Goal: Task Accomplishment & Management: Manage account settings

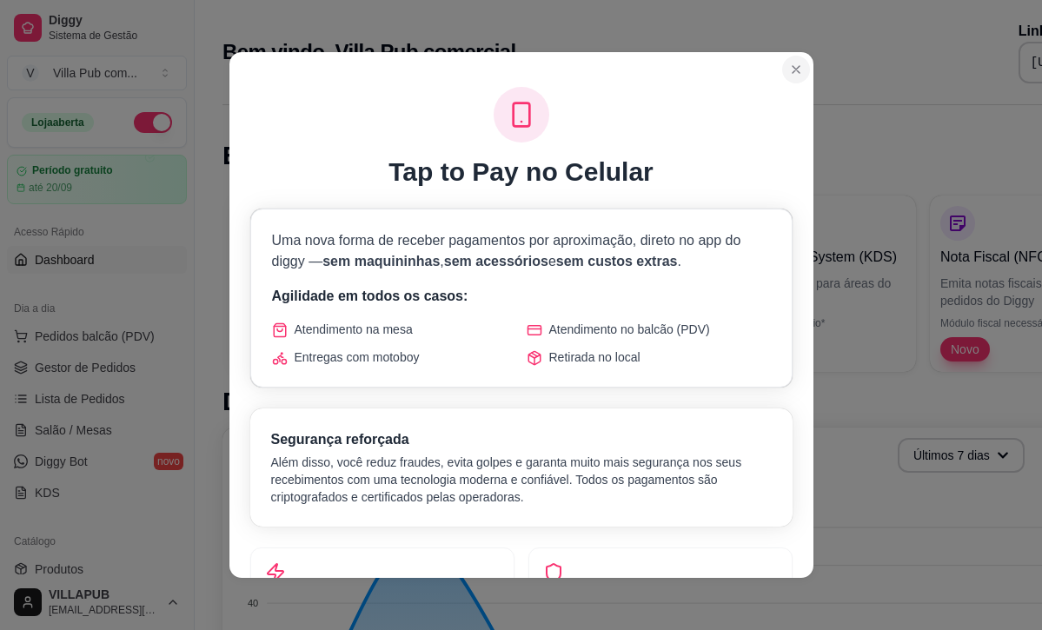
click at [754, 207] on section "Tap to Pay no Celular Uma nova forma de receber pagamentos por aproximação, dir…" at bounding box center [521, 315] width 584 height 526
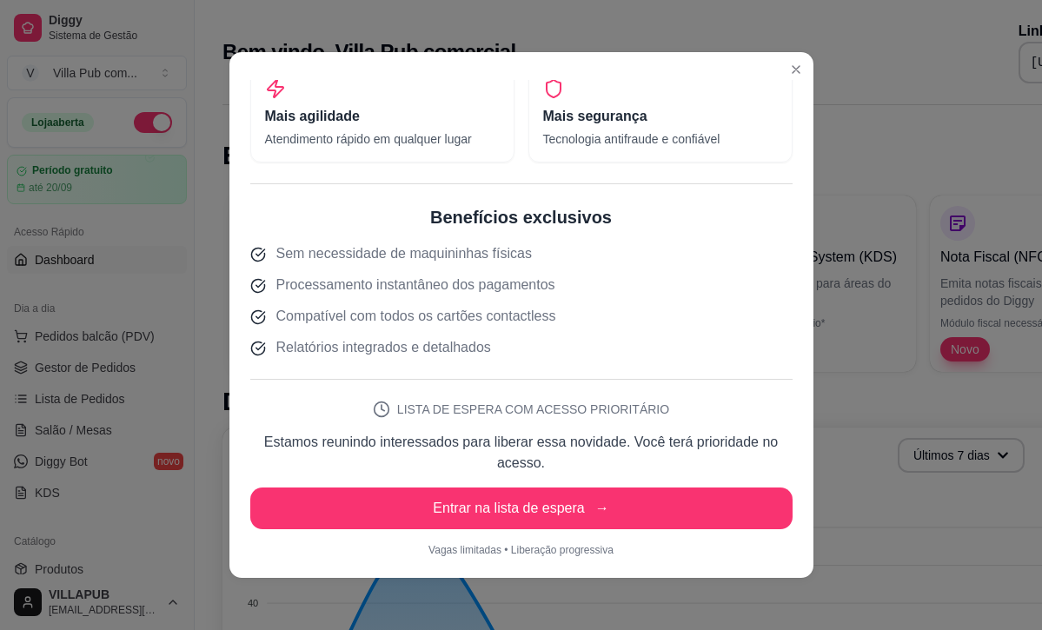
scroll to position [483, 0]
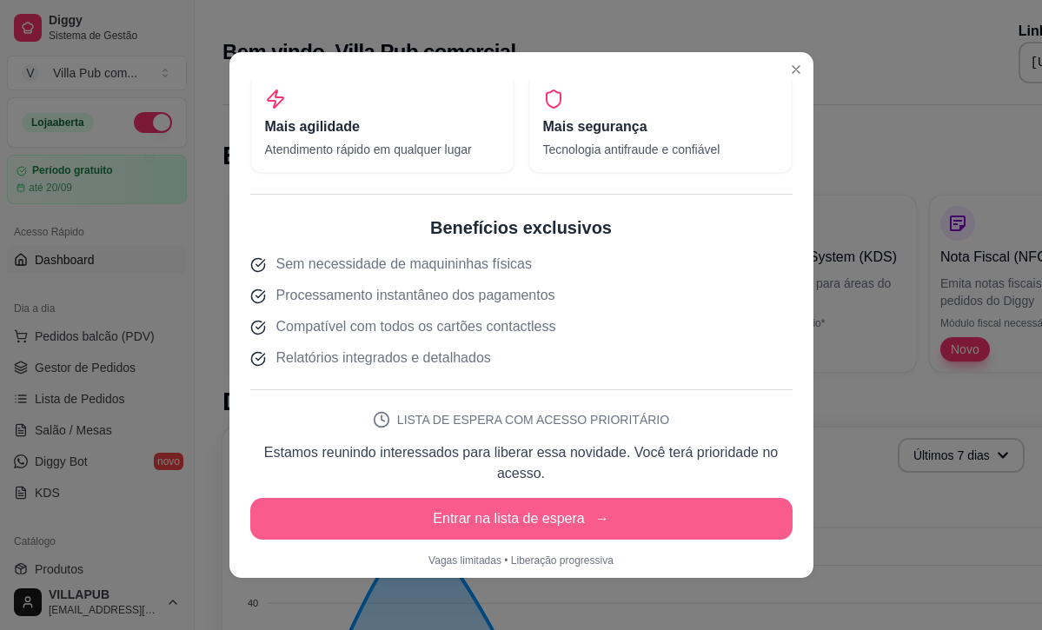
click at [593, 513] on button "Entrar na lista de espera →" at bounding box center [521, 519] width 542 height 42
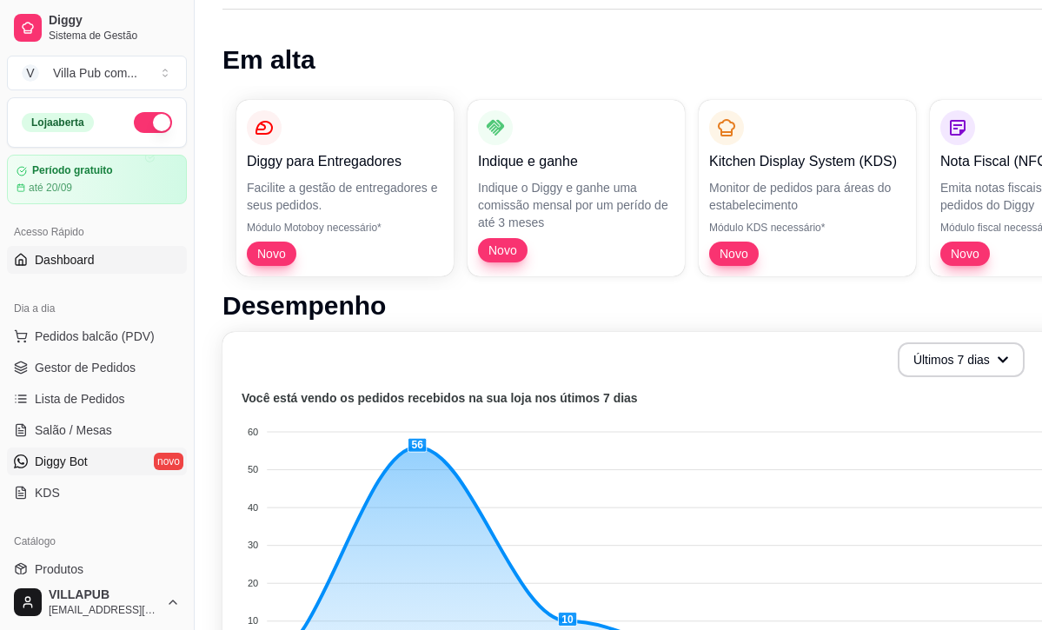
scroll to position [96, 2]
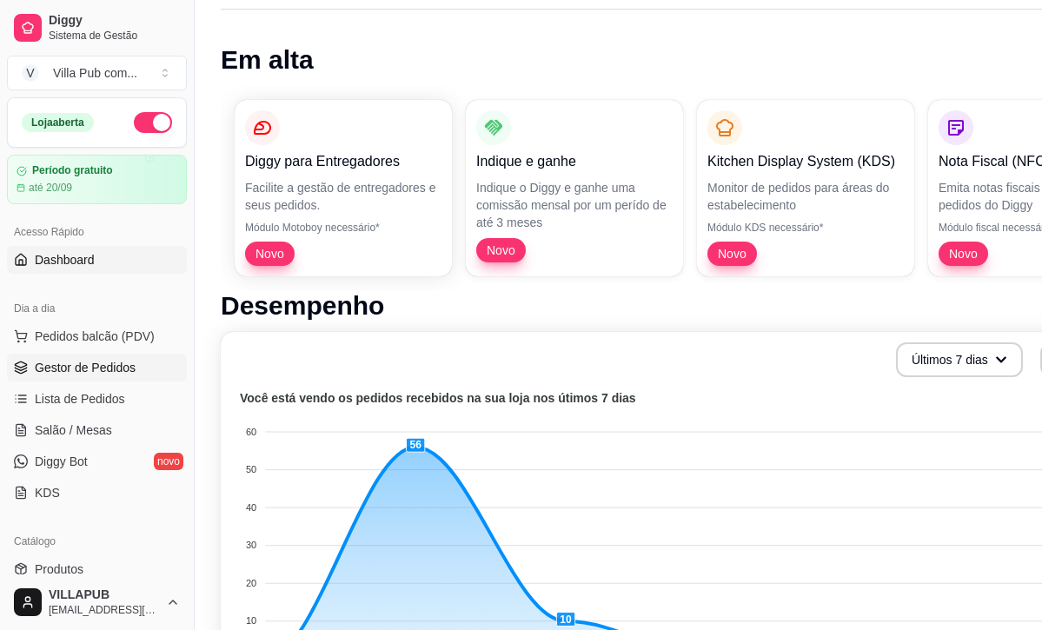
click at [54, 358] on link "Gestor de Pedidos" at bounding box center [97, 368] width 180 height 28
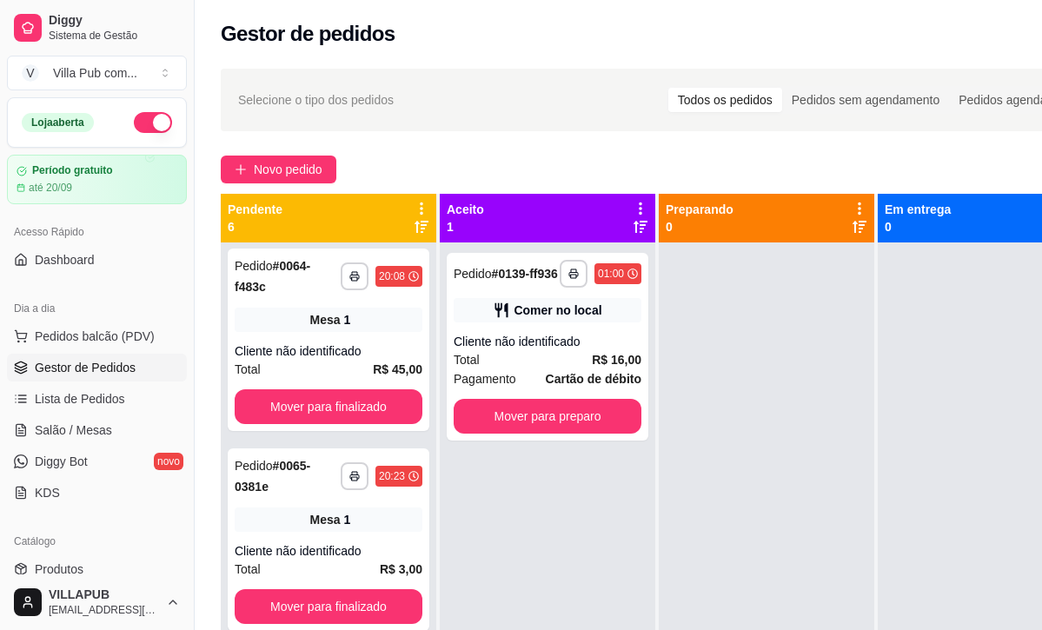
click at [417, 199] on div "Pendente 6" at bounding box center [329, 218] width 216 height 49
click at [417, 202] on icon at bounding box center [422, 209] width 16 height 16
click at [418, 202] on icon at bounding box center [421, 208] width 15 height 15
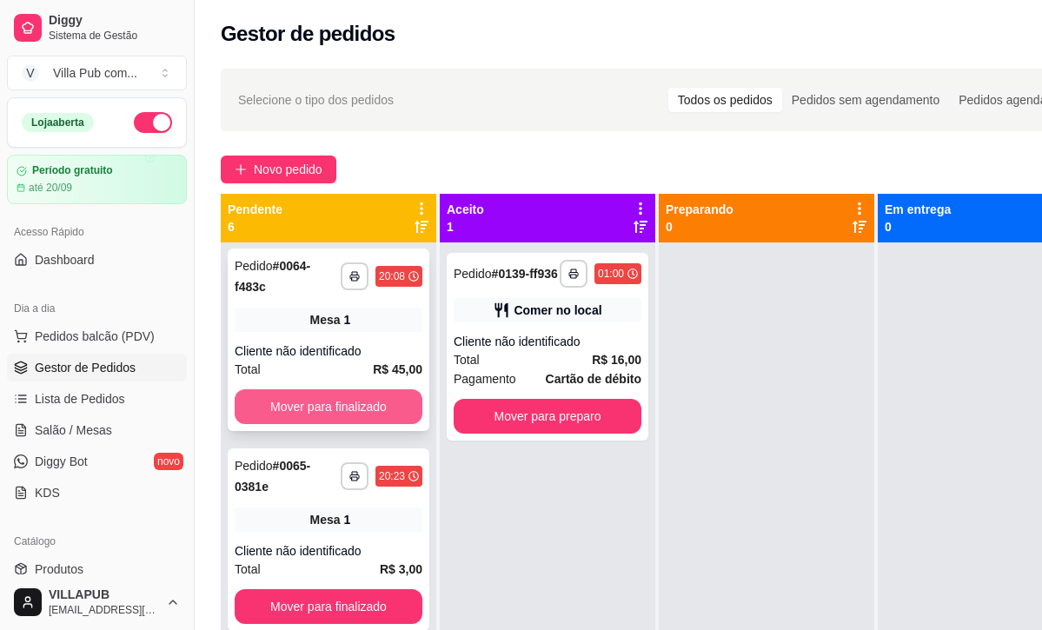
click at [374, 406] on button "Mover para finalizado" at bounding box center [329, 406] width 188 height 35
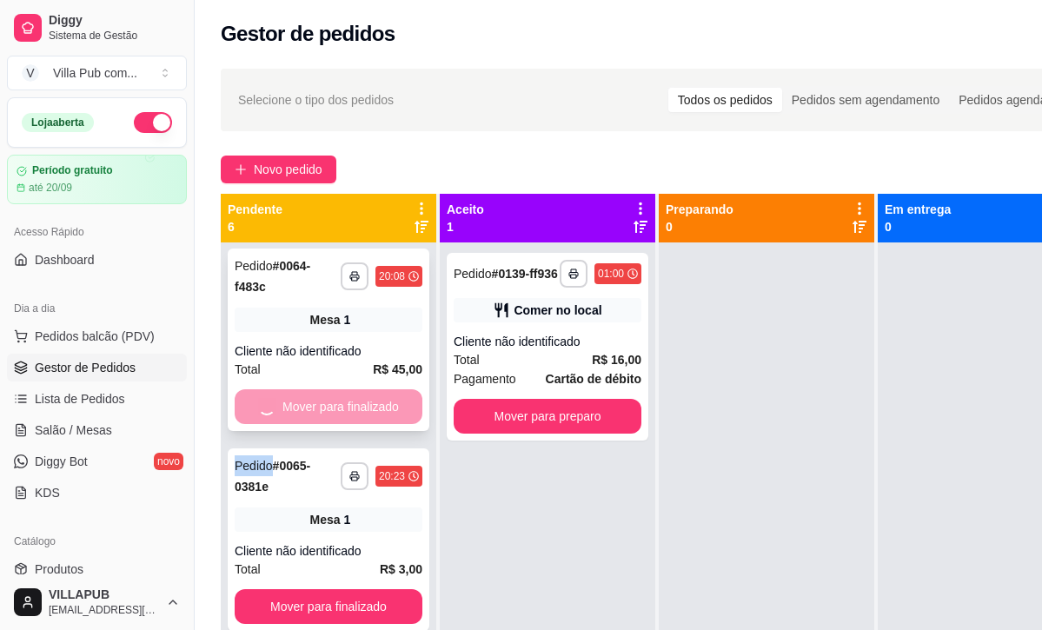
click at [374, 406] on div "Mover para finalizado" at bounding box center [329, 406] width 188 height 35
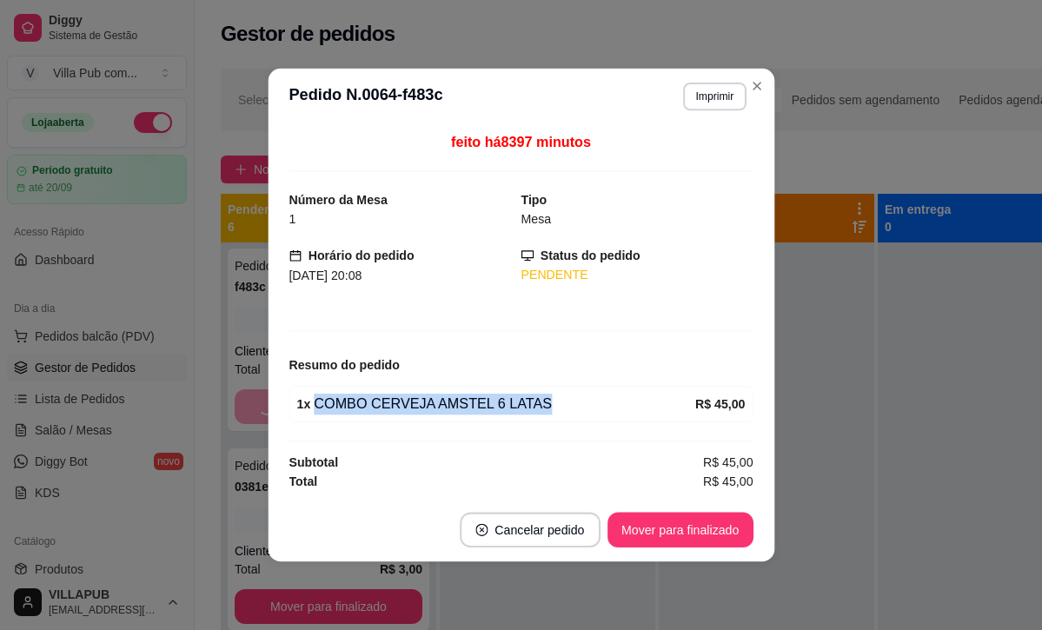
click at [374, 406] on div "1 x COMBO CERVEJA AMSTEL 6 LATAS R$ 45,00" at bounding box center [521, 404] width 464 height 36
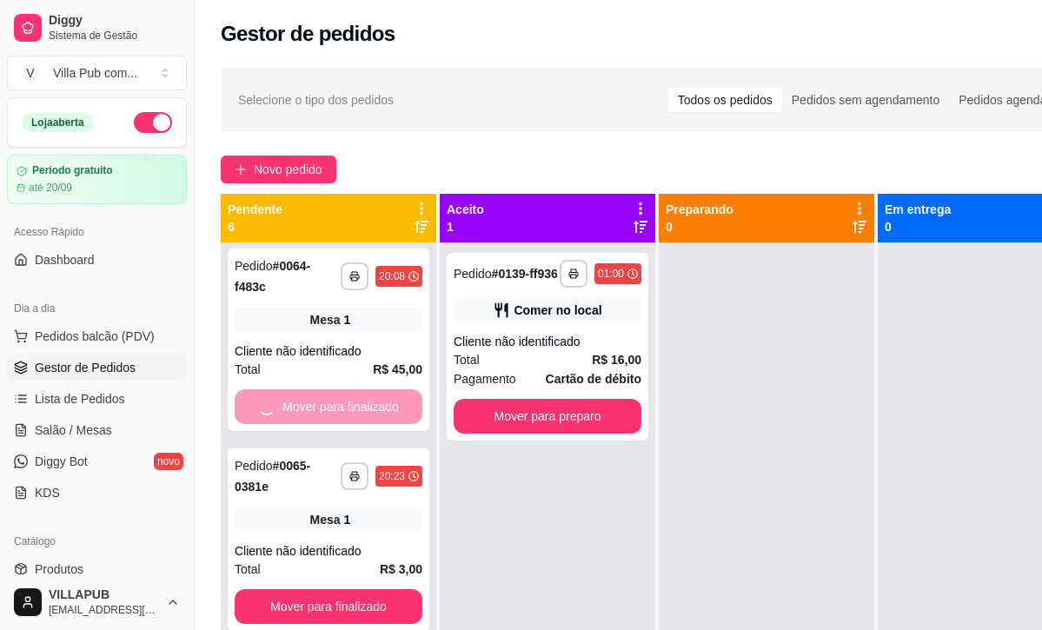
click at [374, 406] on div "1 x COMBO CERVEJA AMSTEL 6 LATAS R$ 45,00" at bounding box center [520, 403] width 459 height 36
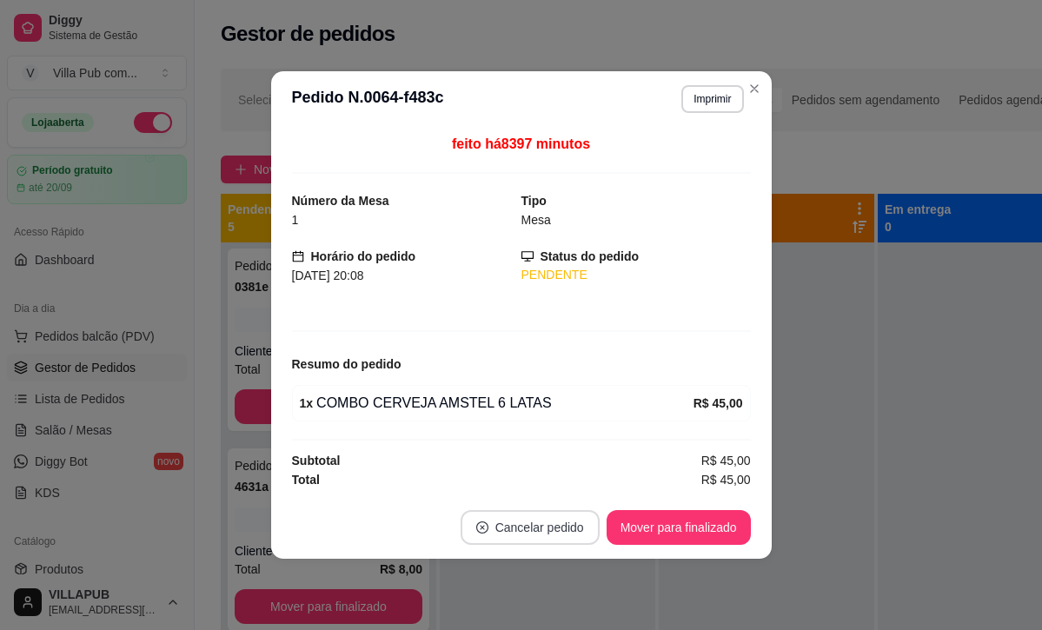
click at [567, 510] on button "Cancelar pedido" at bounding box center [530, 527] width 139 height 35
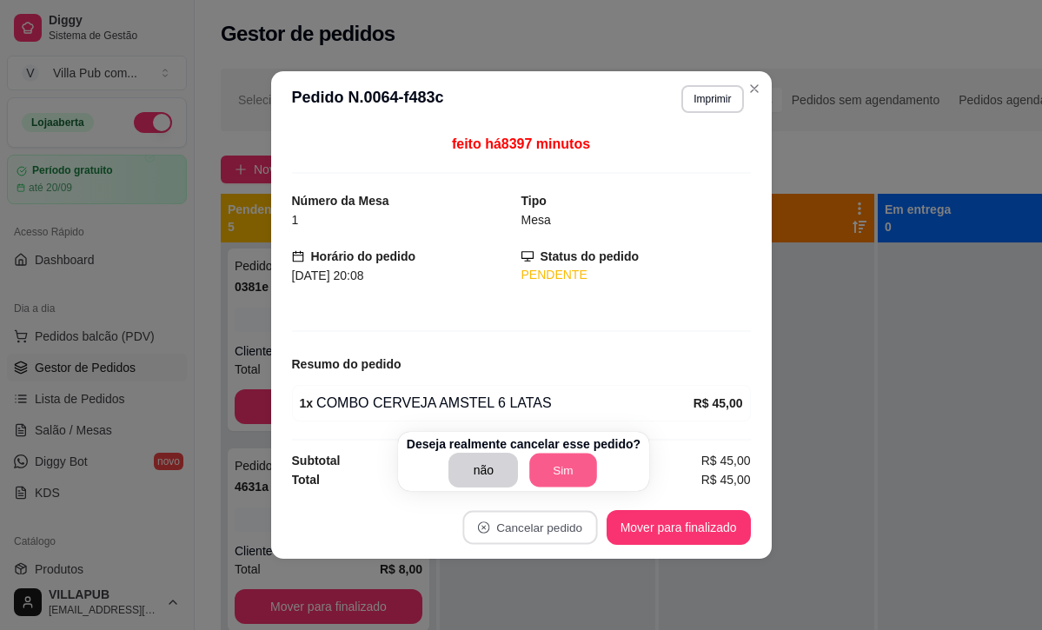
click at [552, 483] on button "Sim" at bounding box center [564, 471] width 68 height 34
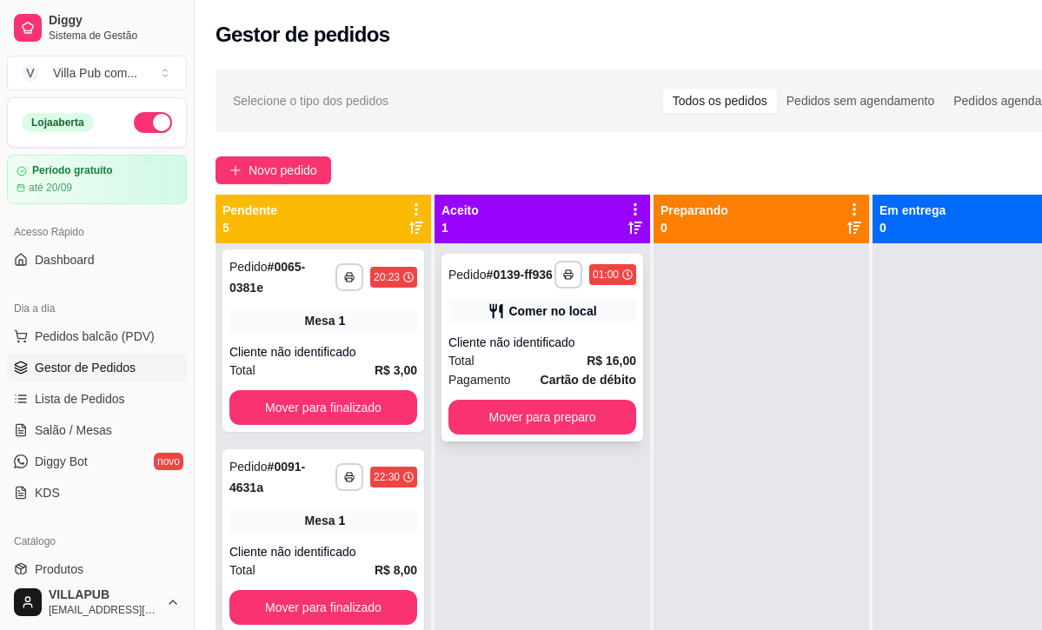
scroll to position [0, 9]
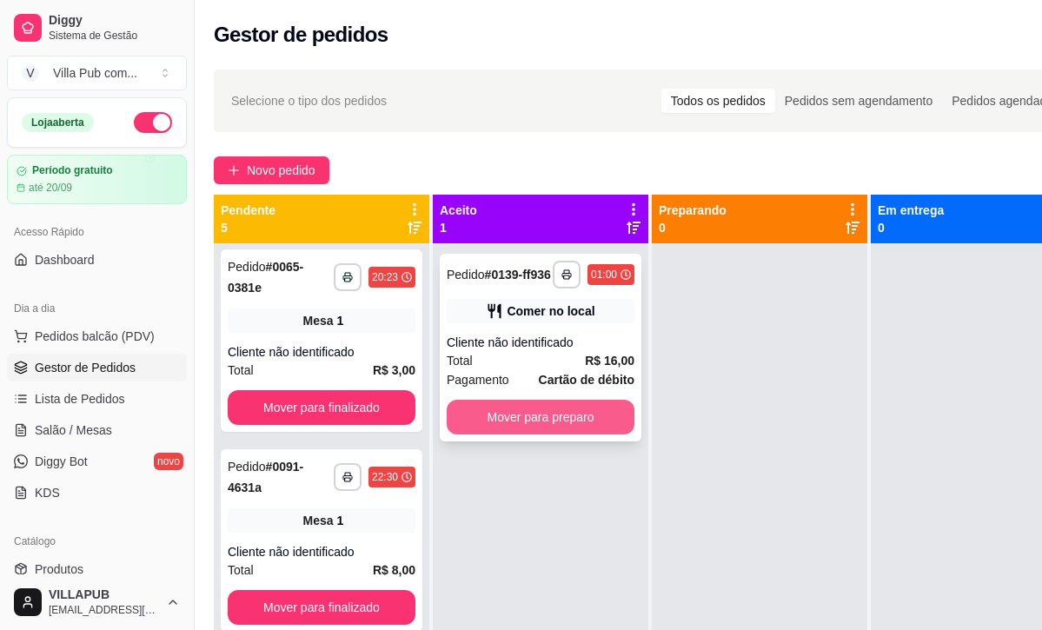
click at [507, 425] on button "Mover para preparo" at bounding box center [541, 417] width 188 height 35
click at [507, 425] on div "Mover para preparo" at bounding box center [541, 417] width 188 height 35
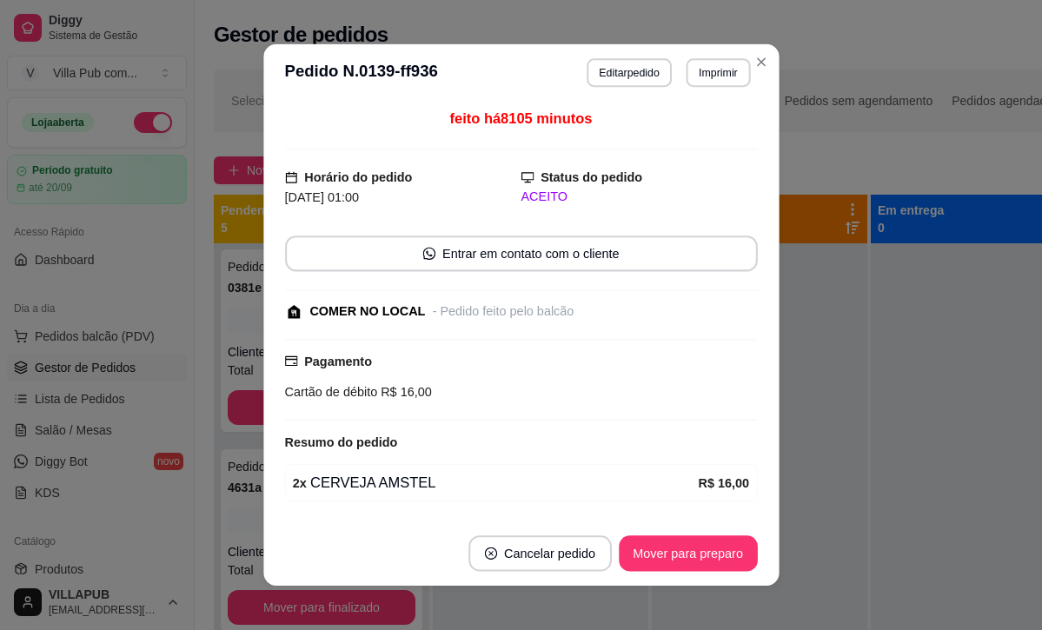
click at [507, 432] on div "Resumo do pedido" at bounding box center [521, 443] width 473 height 22
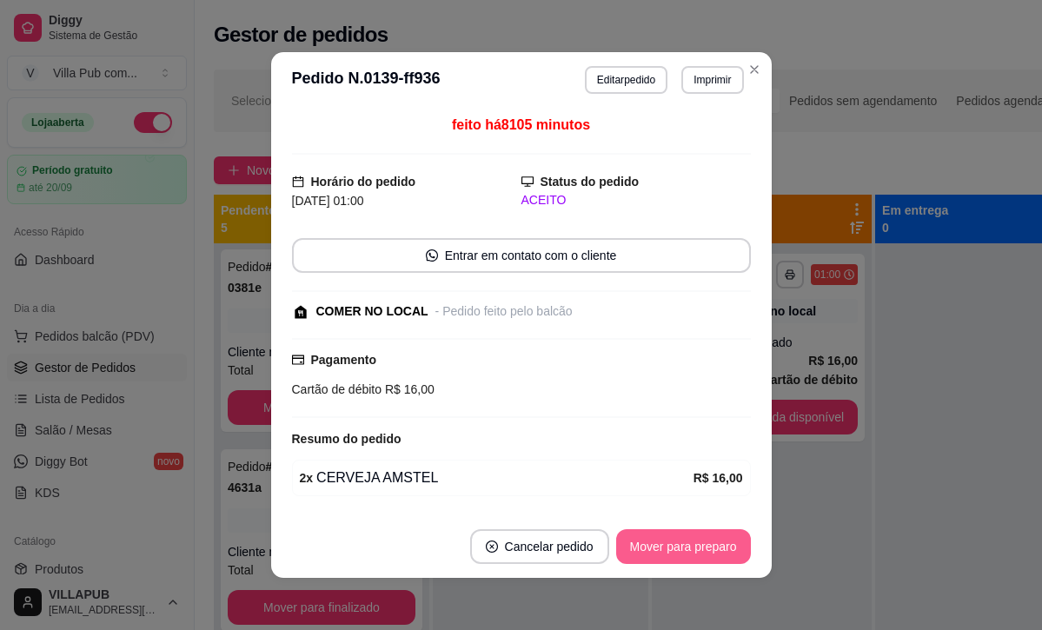
click at [681, 544] on button "Mover para preparo" at bounding box center [683, 546] width 135 height 35
click at [681, 544] on div "Mover para preparo" at bounding box center [671, 546] width 159 height 35
click at [681, 544] on div "Mover para retirada disponível" at bounding box center [642, 546] width 216 height 35
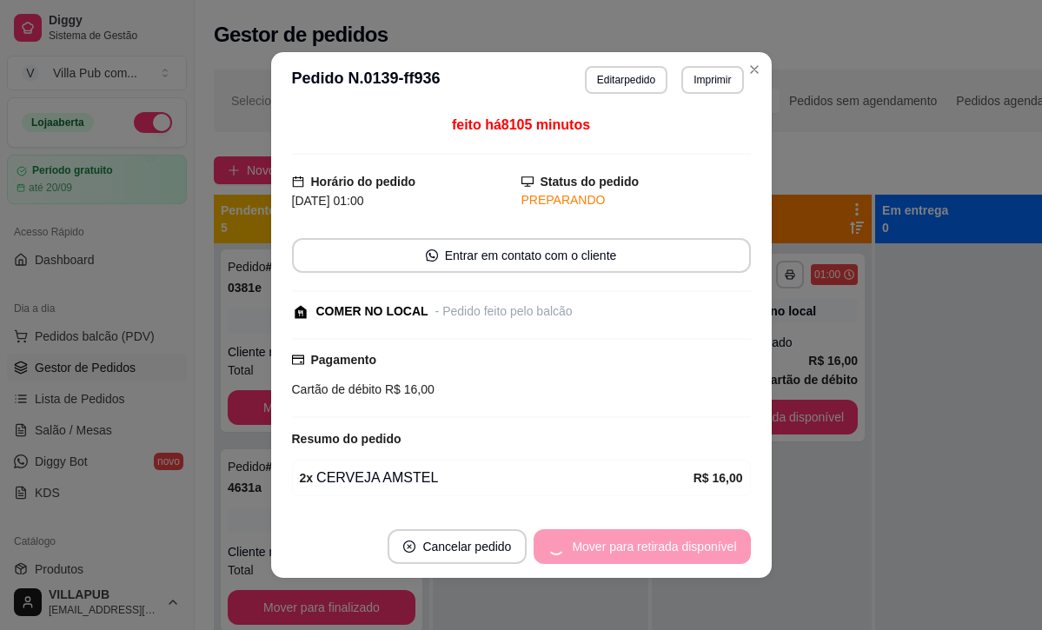
click at [681, 544] on div "Mover para retirada disponível" at bounding box center [642, 546] width 216 height 35
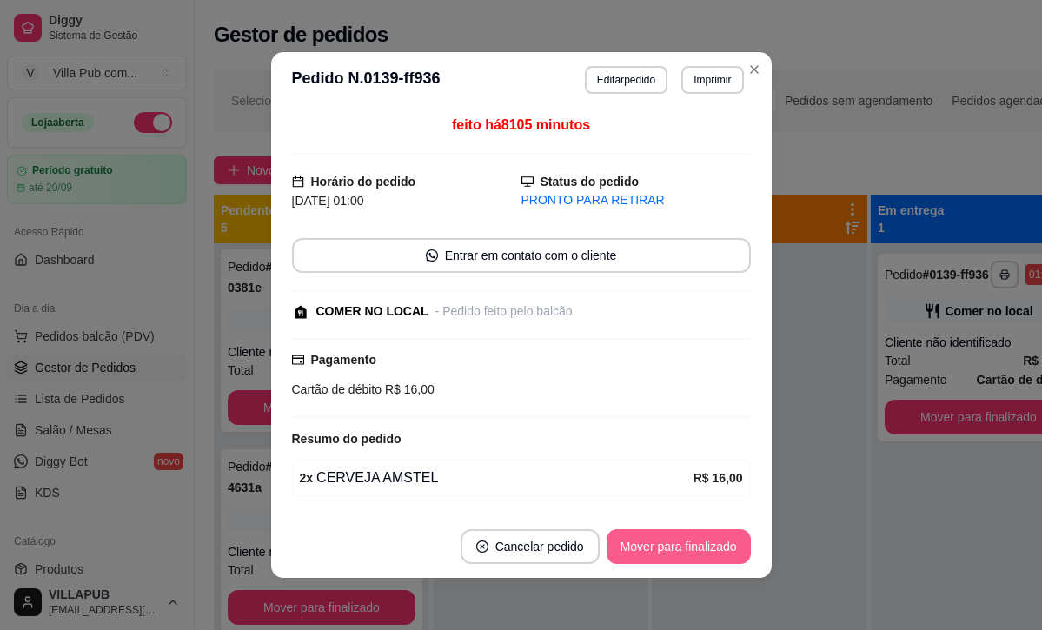
click at [680, 544] on button "Mover para finalizado" at bounding box center [679, 546] width 144 height 35
click at [680, 544] on div "Mover para finalizado" at bounding box center [679, 546] width 144 height 35
click at [680, 544] on div "Mover para finalizado" at bounding box center [666, 546] width 169 height 35
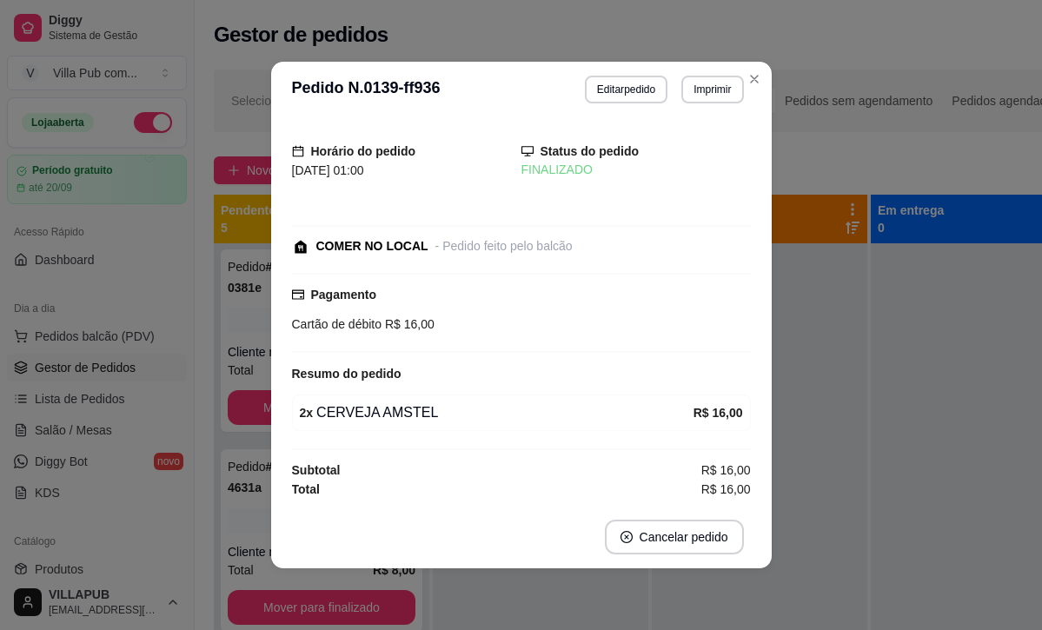
click at [680, 544] on footer "Cancelar pedido" at bounding box center [521, 537] width 501 height 63
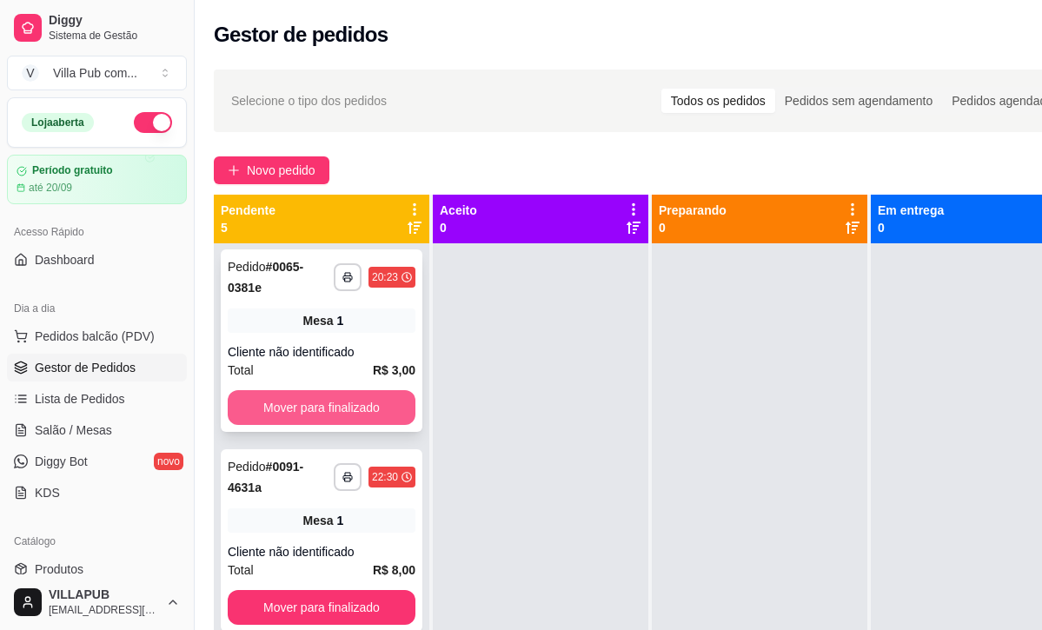
click at [400, 420] on button "Mover para finalizado" at bounding box center [322, 407] width 188 height 35
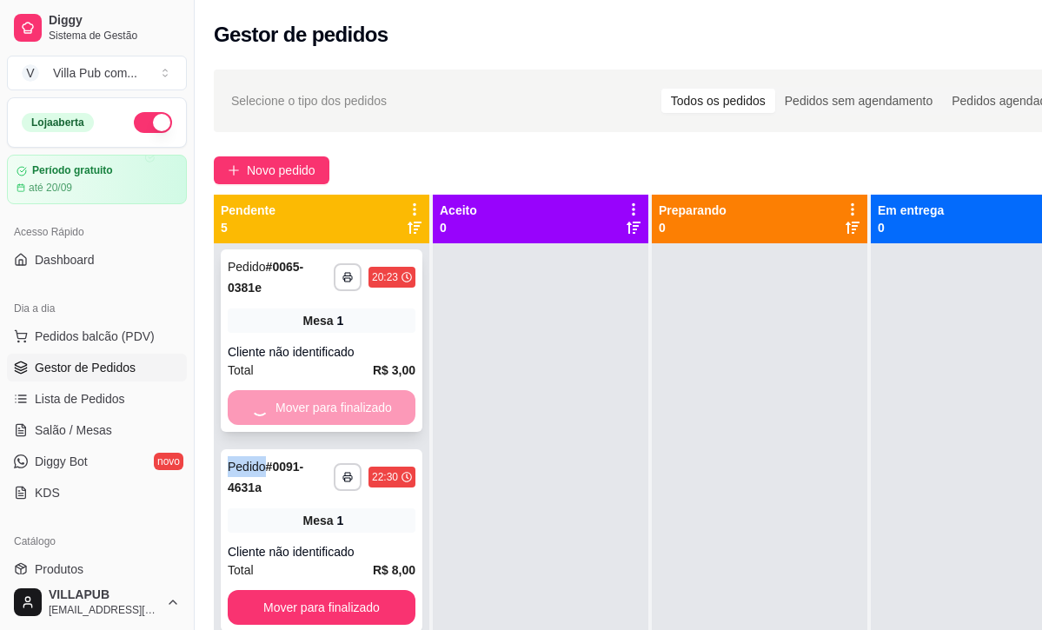
click at [399, 420] on div "Mover para finalizado" at bounding box center [322, 407] width 188 height 35
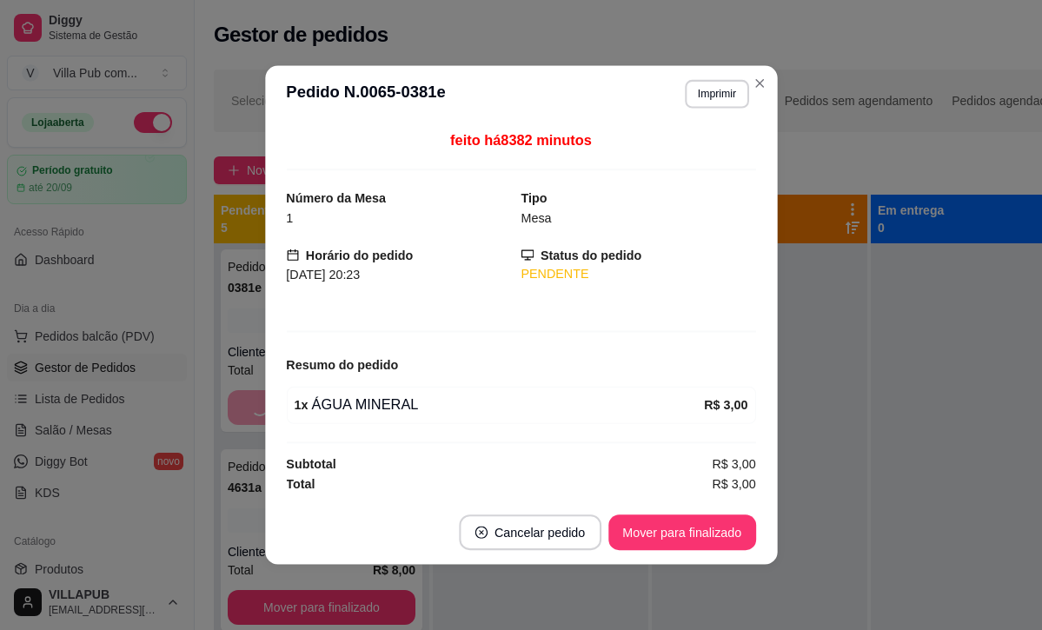
click at [399, 420] on div "feito há 8382 minutos Número da Mesa 1 Tipo Mesa Horário do pedido [DATE] 20:23…" at bounding box center [520, 311] width 469 height 364
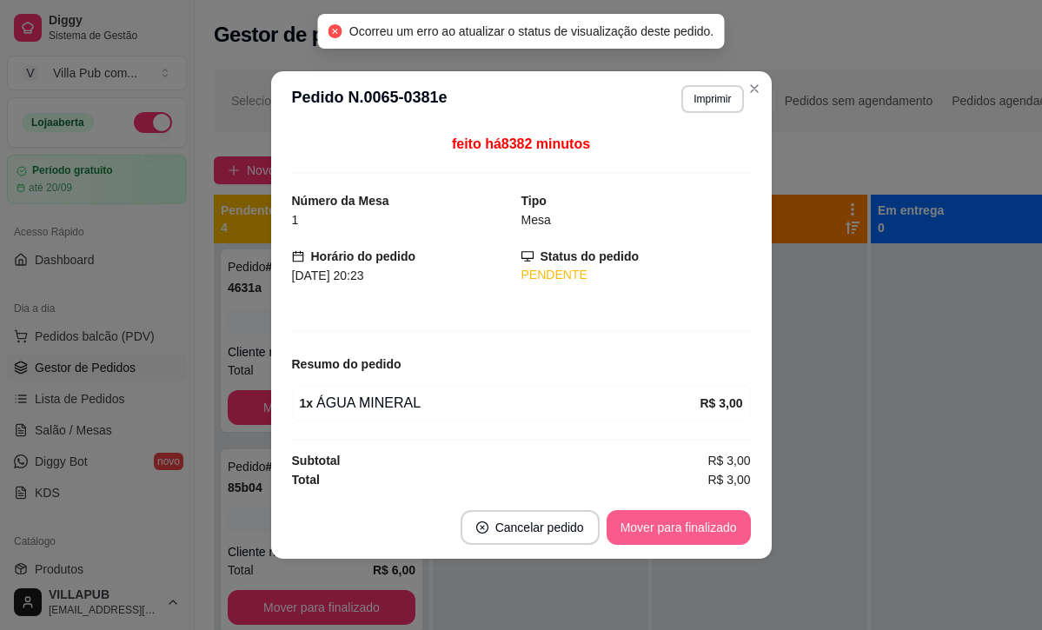
click at [648, 510] on button "Mover para finalizado" at bounding box center [679, 527] width 144 height 35
click at [648, 510] on div "Mover para finalizado" at bounding box center [666, 527] width 169 height 35
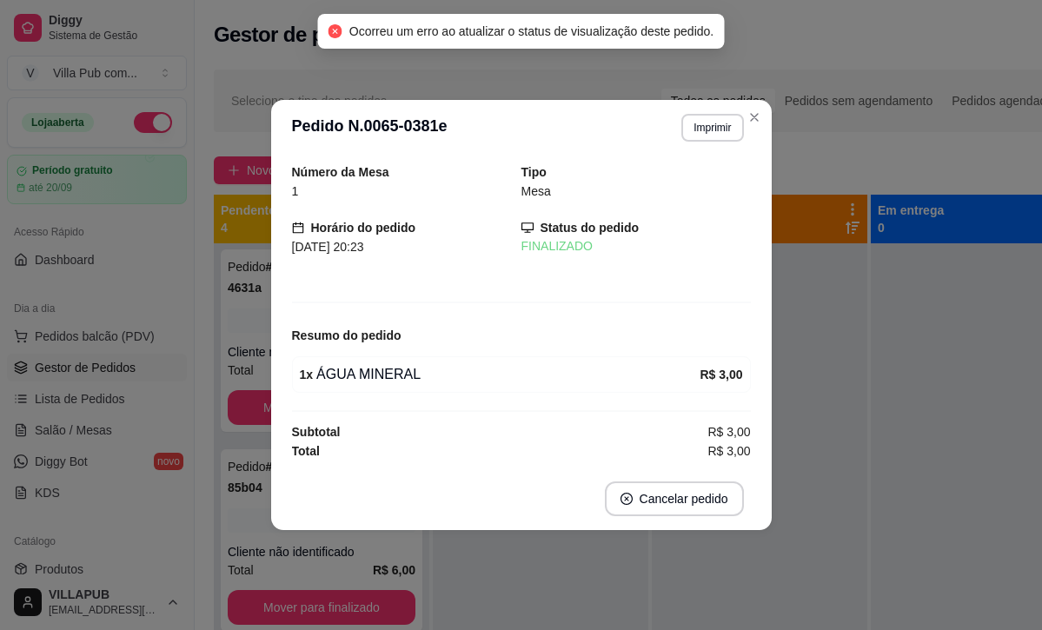
click at [649, 504] on footer "Cancelar pedido" at bounding box center [521, 499] width 501 height 63
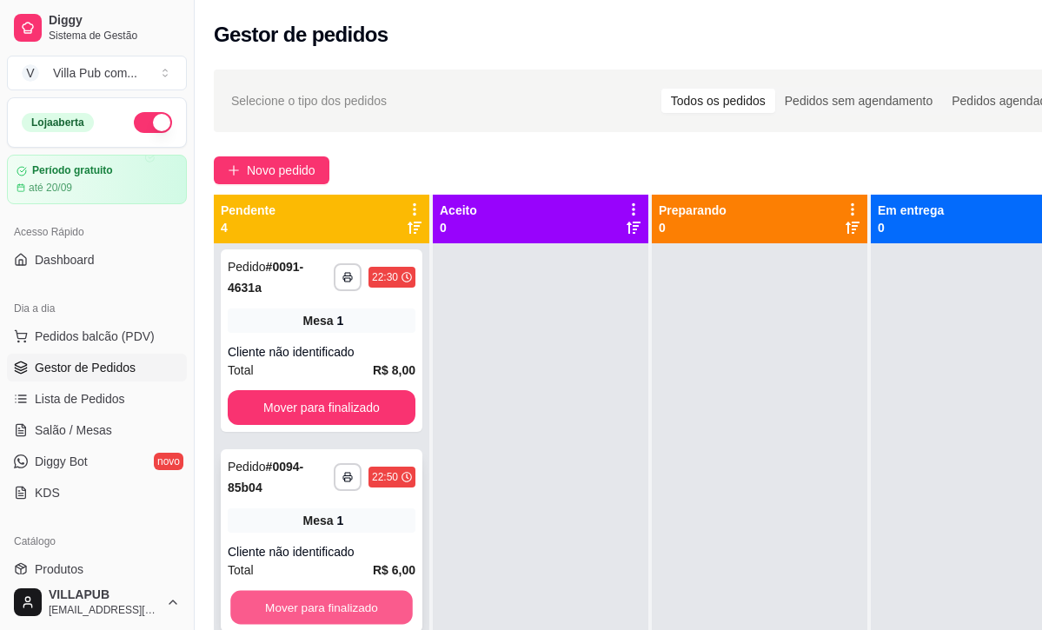
click at [360, 601] on button "Mover para finalizado" at bounding box center [321, 608] width 182 height 34
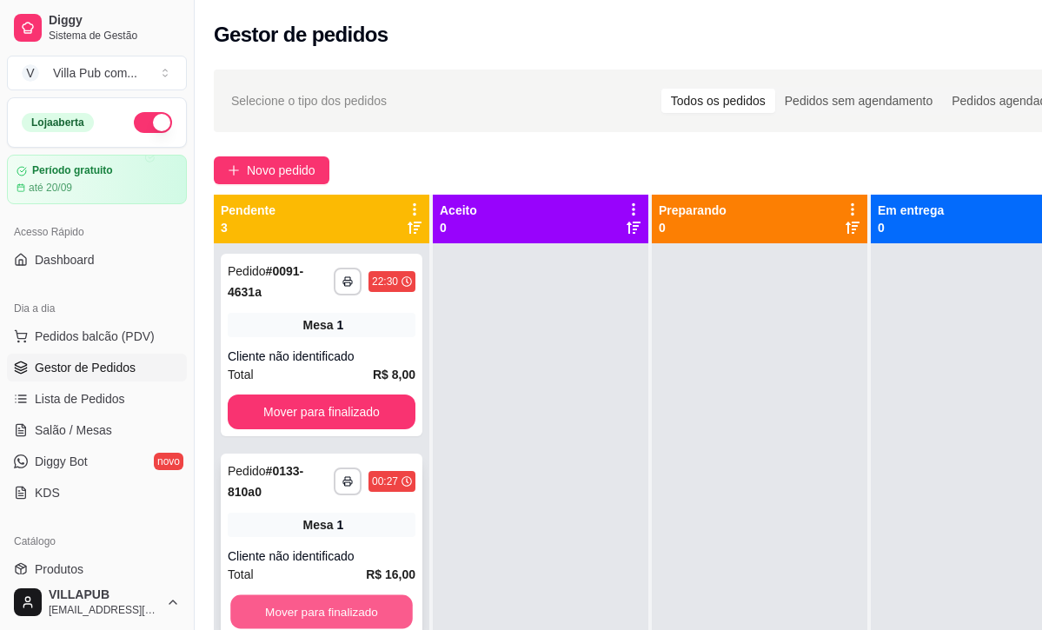
click at [359, 601] on button "Mover para finalizado" at bounding box center [321, 612] width 182 height 34
click at [359, 601] on div "Mover para finalizado" at bounding box center [322, 611] width 188 height 35
click at [360, 601] on button "Mover para finalizado" at bounding box center [321, 612] width 182 height 34
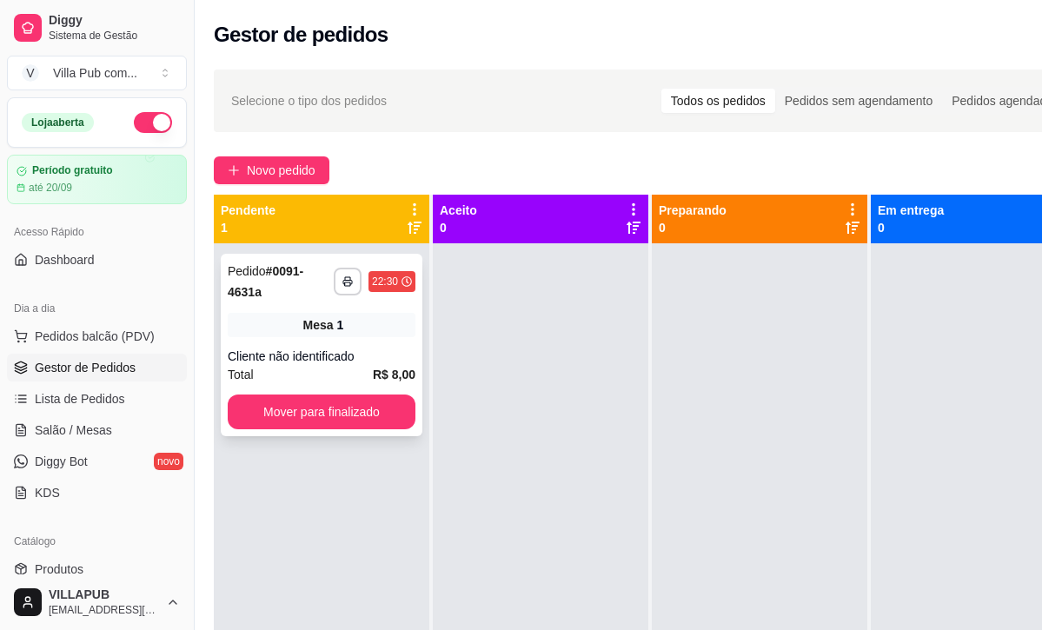
click at [353, 428] on div "**********" at bounding box center [322, 345] width 202 height 182
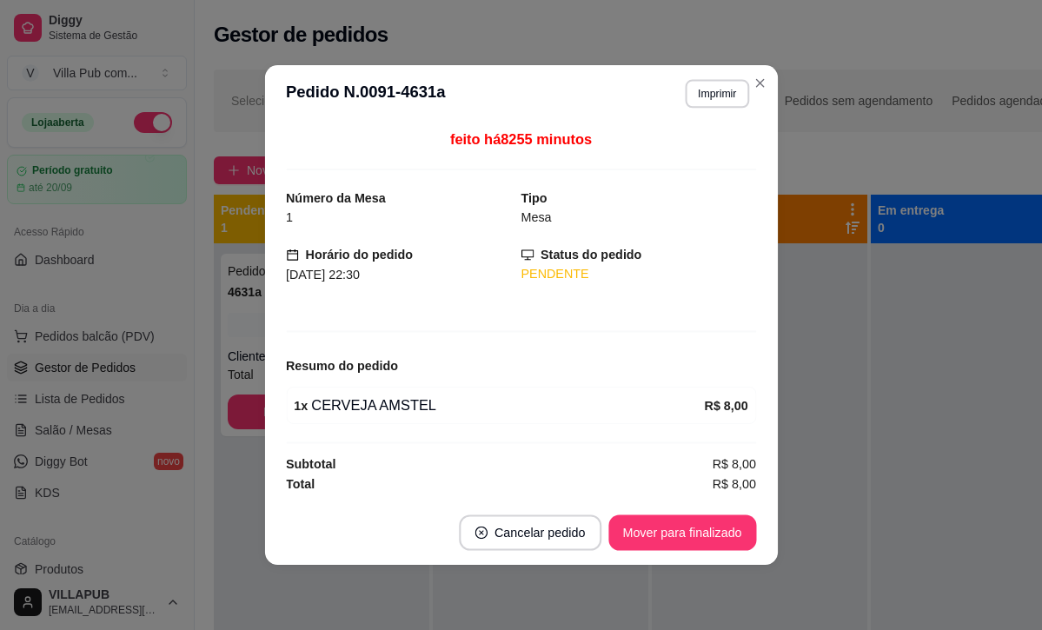
click at [351, 421] on div "feito há 8255 minutos Número da Mesa 1 Tipo Mesa Horário do pedido [DATE] 22:30…" at bounding box center [521, 311] width 470 height 364
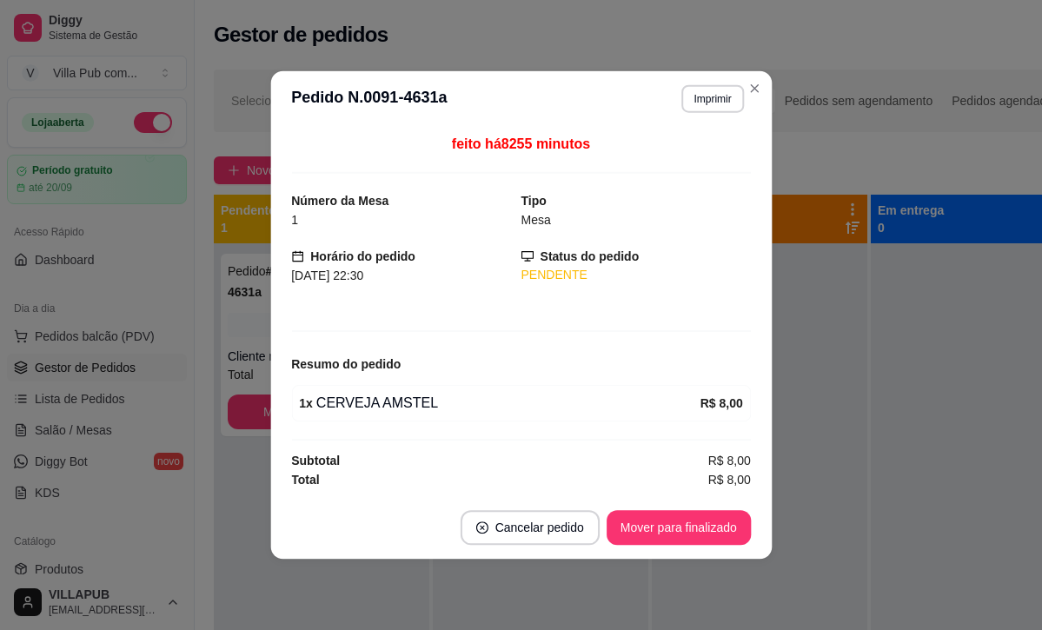
click at [351, 421] on div "feito há 8255 minutos Número da Mesa 1 Tipo Mesa Horário do pedido [DATE] 22:30…" at bounding box center [521, 311] width 460 height 355
click at [679, 510] on button "Mover para finalizado" at bounding box center [679, 527] width 144 height 35
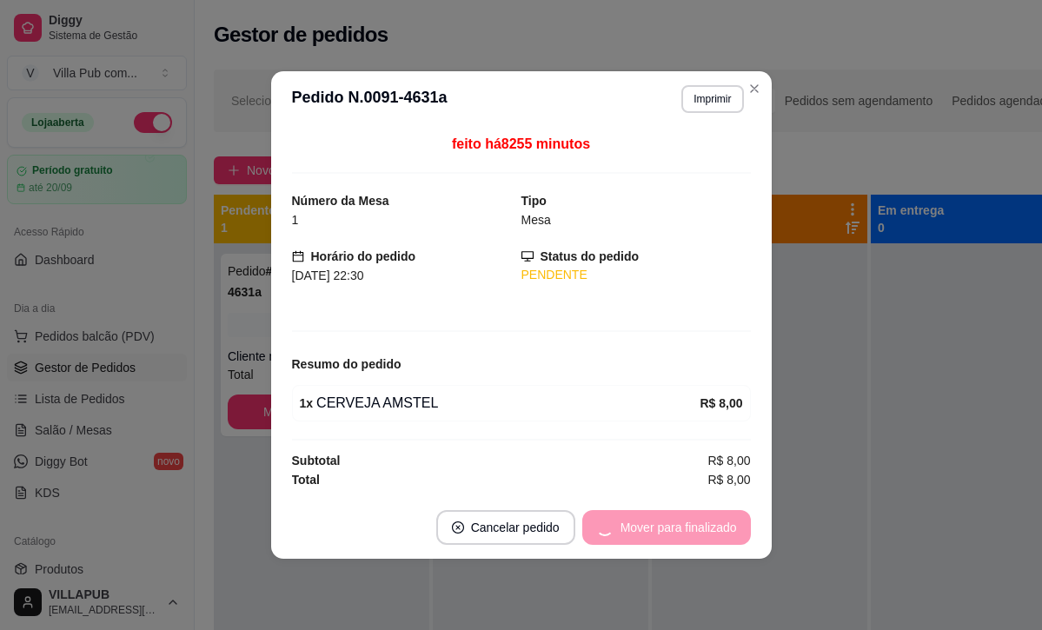
click at [680, 510] on div "Mover para finalizado" at bounding box center [666, 527] width 169 height 35
click at [681, 510] on div "Mover para finalizado" at bounding box center [666, 527] width 169 height 35
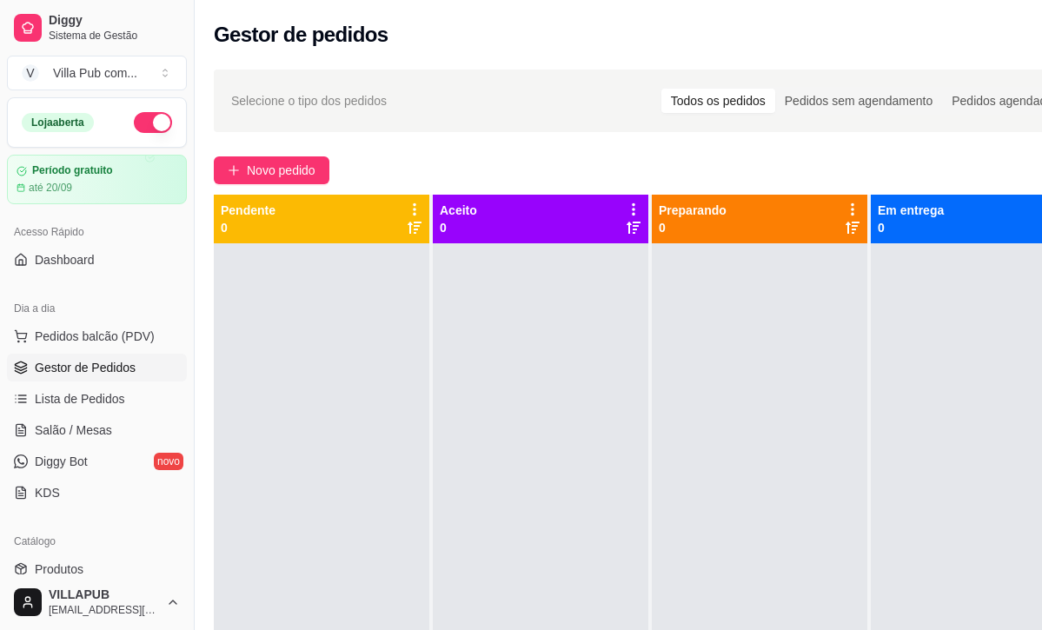
click at [135, 413] on ul "Pedidos balcão (PDV) Gestor de Pedidos Lista de Pedidos Salão / Mesas Diggy Bot…" at bounding box center [97, 414] width 180 height 184
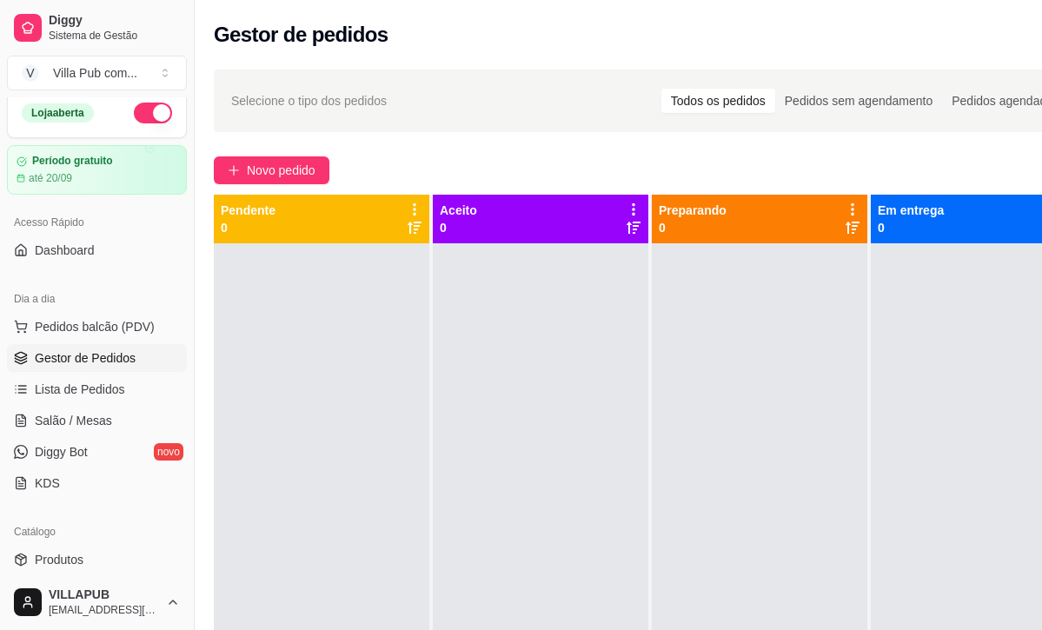
scroll to position [11, 0]
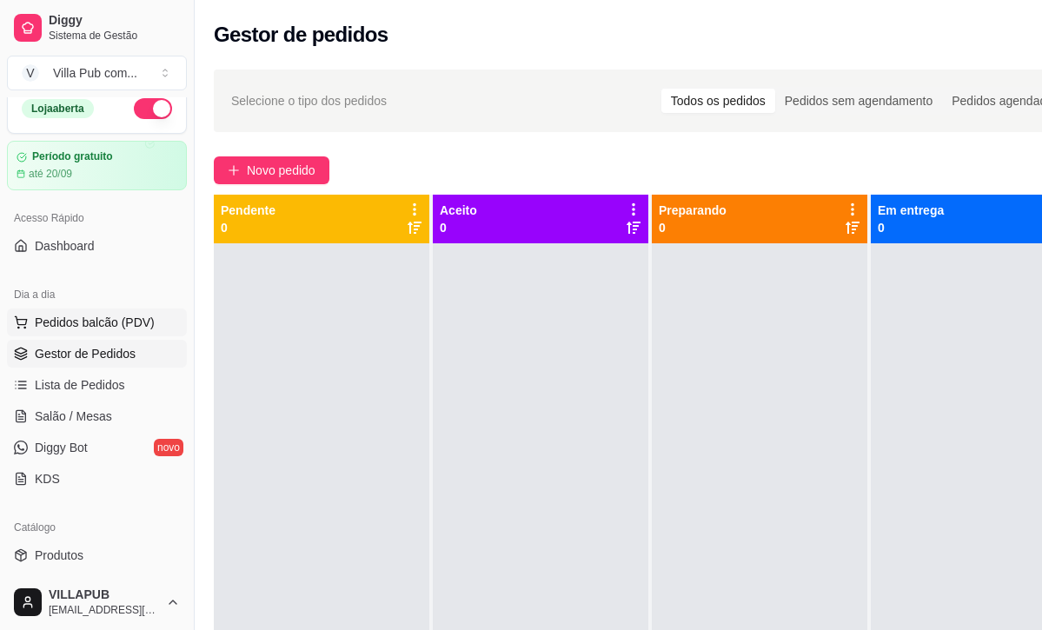
click at [153, 331] on button "Pedidos balcão (PDV)" at bounding box center [97, 322] width 180 height 28
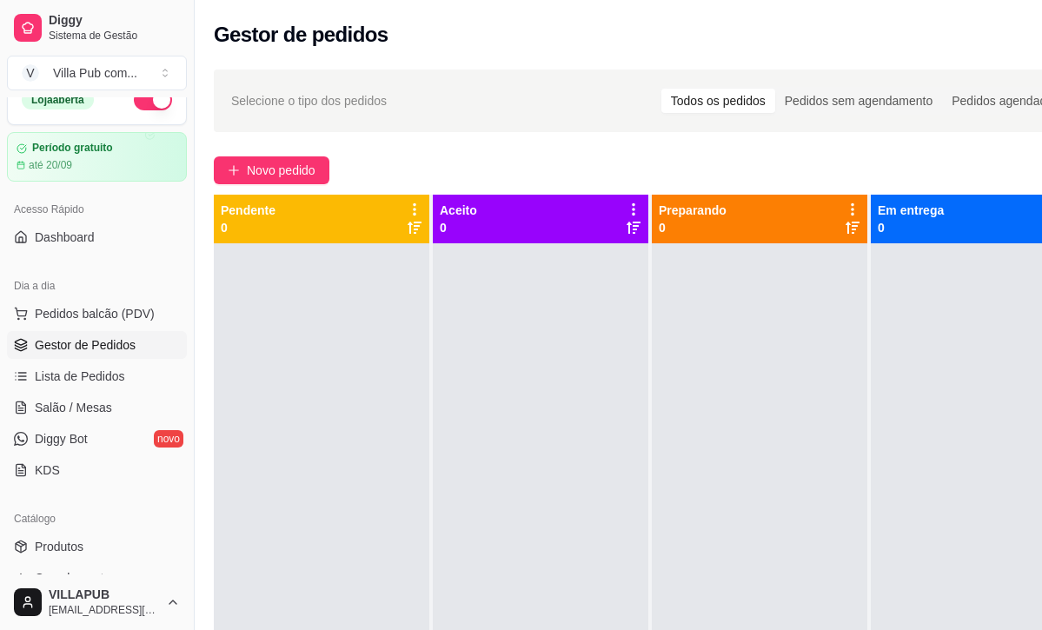
scroll to position [7, 0]
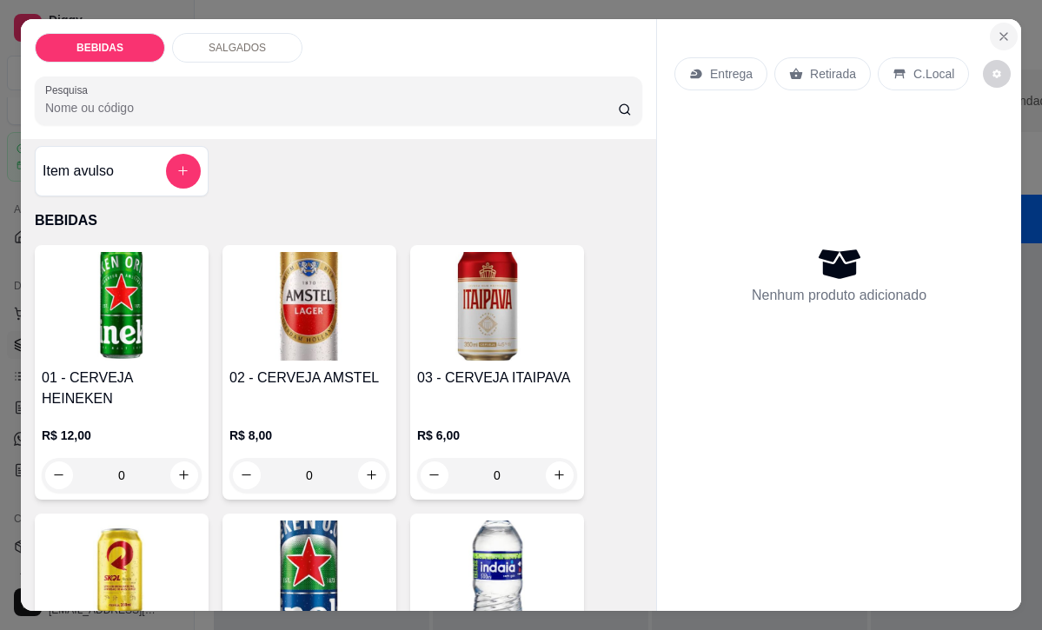
click at [998, 30] on icon "Close" at bounding box center [1004, 37] width 14 height 14
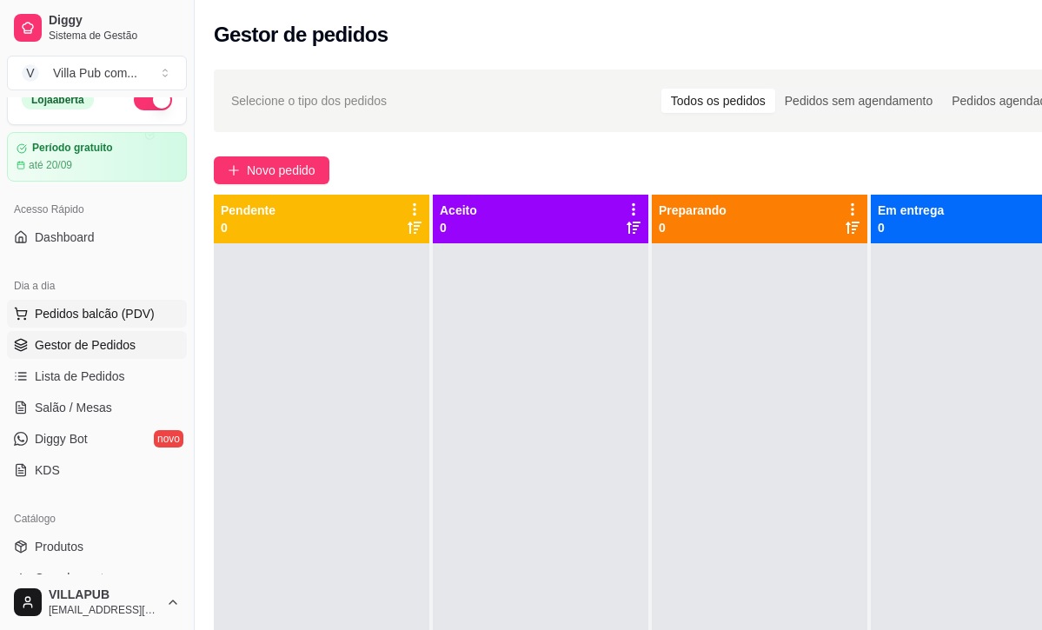
click at [89, 319] on span "Pedidos balcão (PDV)" at bounding box center [95, 313] width 120 height 17
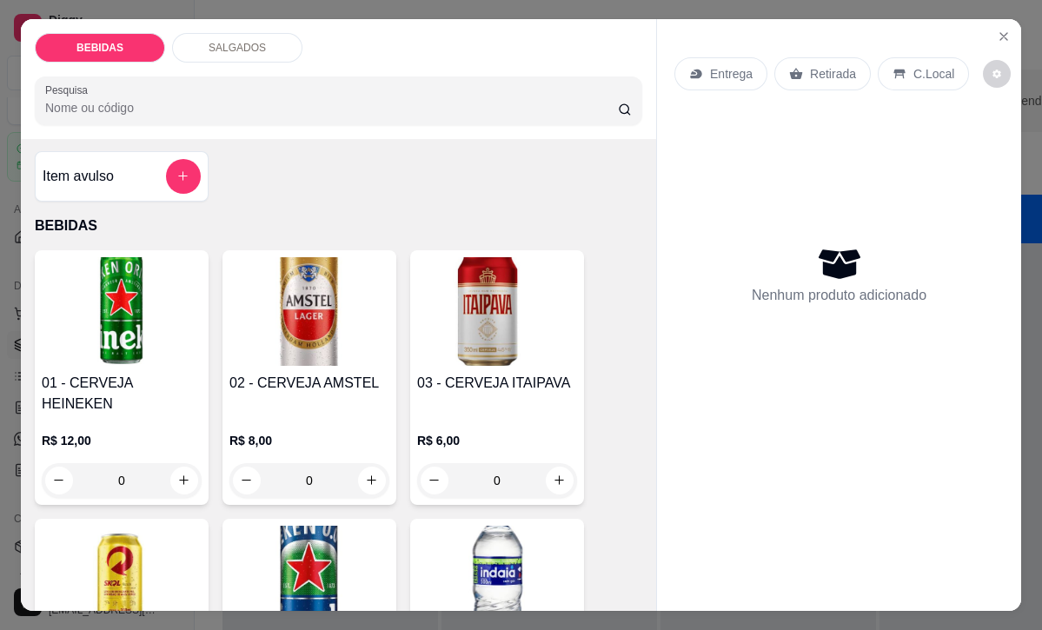
scroll to position [3, 0]
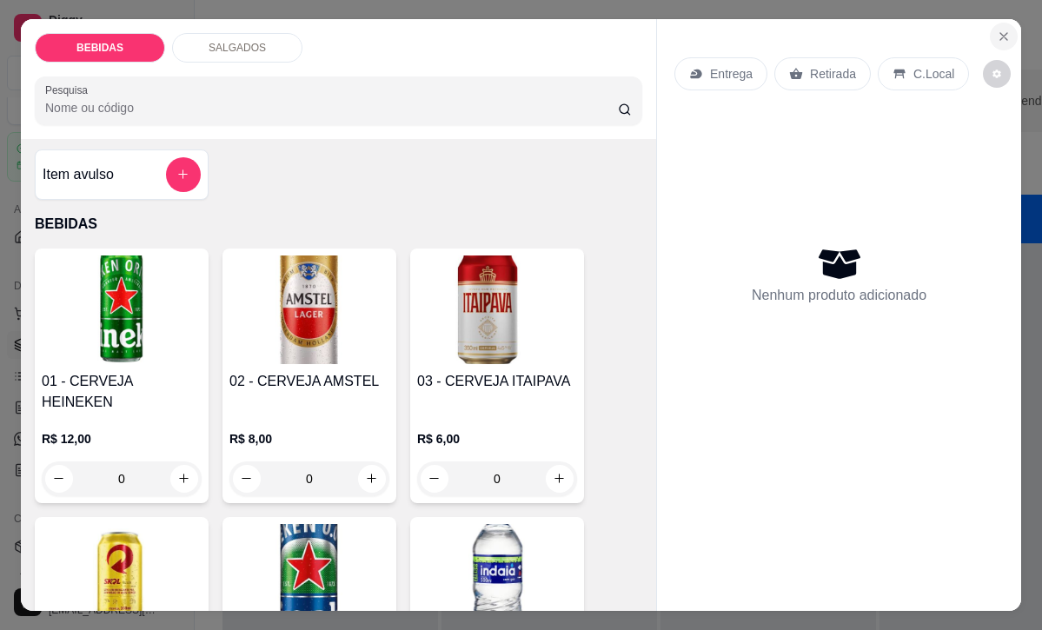
click at [1005, 34] on icon "Close" at bounding box center [1004, 37] width 14 height 14
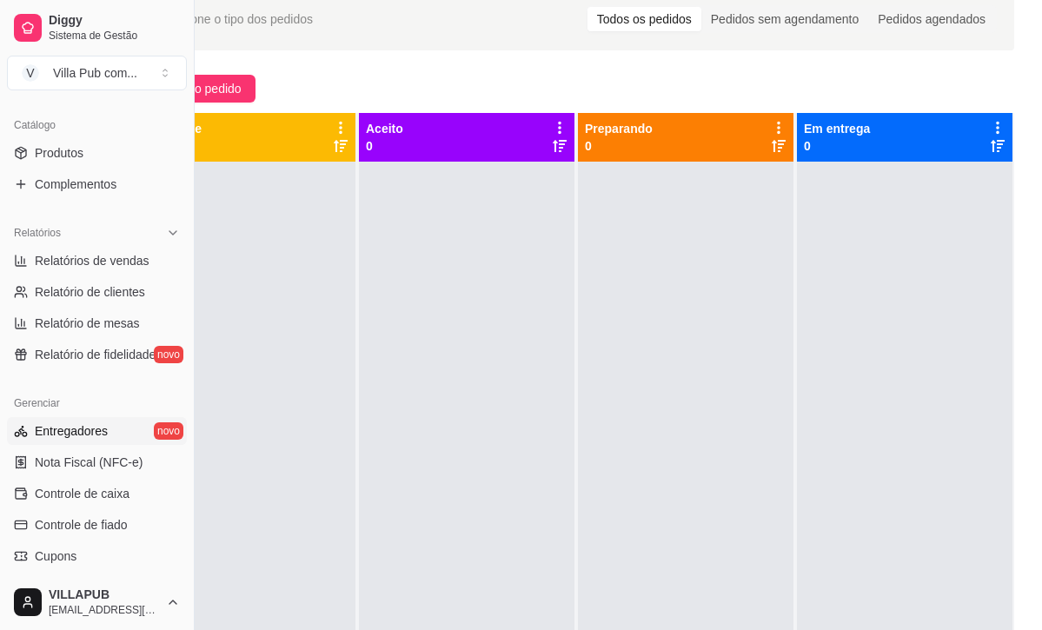
scroll to position [427, 0]
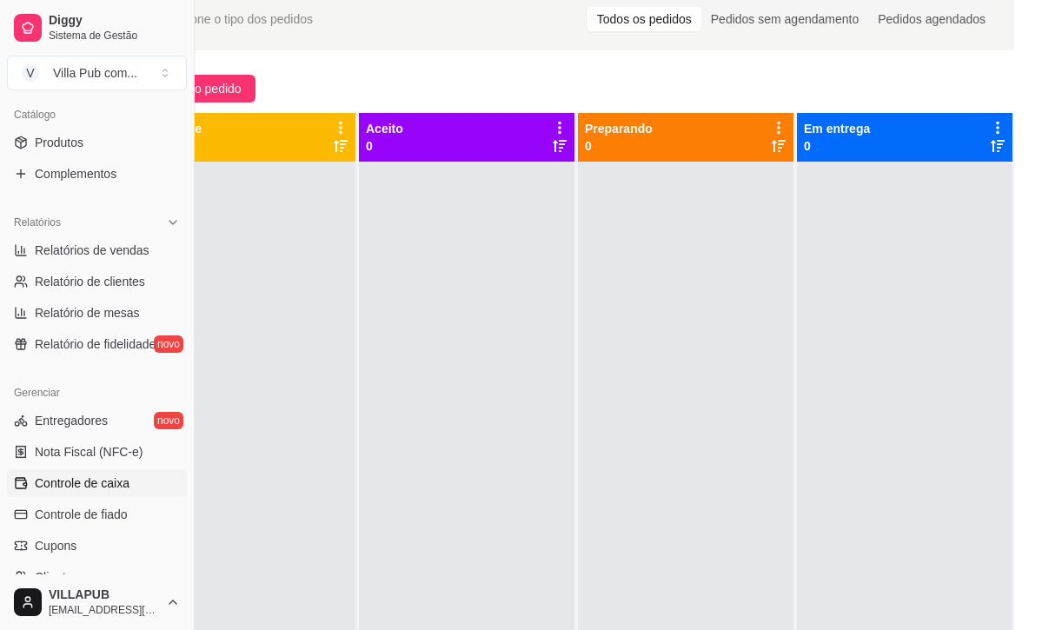
click at [83, 486] on span "Controle de caixa" at bounding box center [82, 482] width 95 height 17
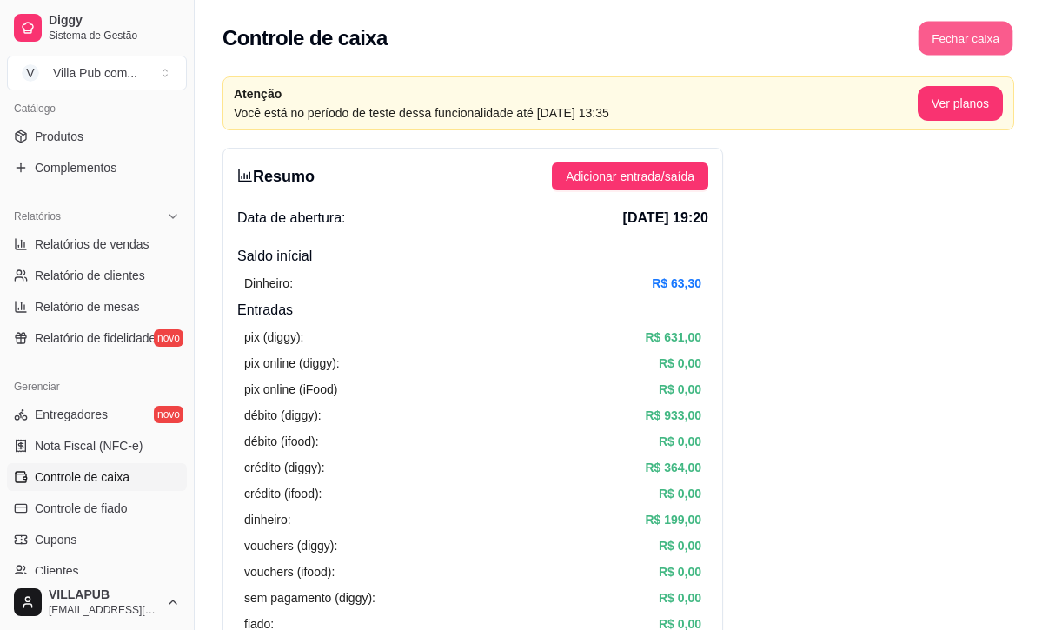
click at [975, 43] on button "Fechar caixa" at bounding box center [966, 39] width 95 height 34
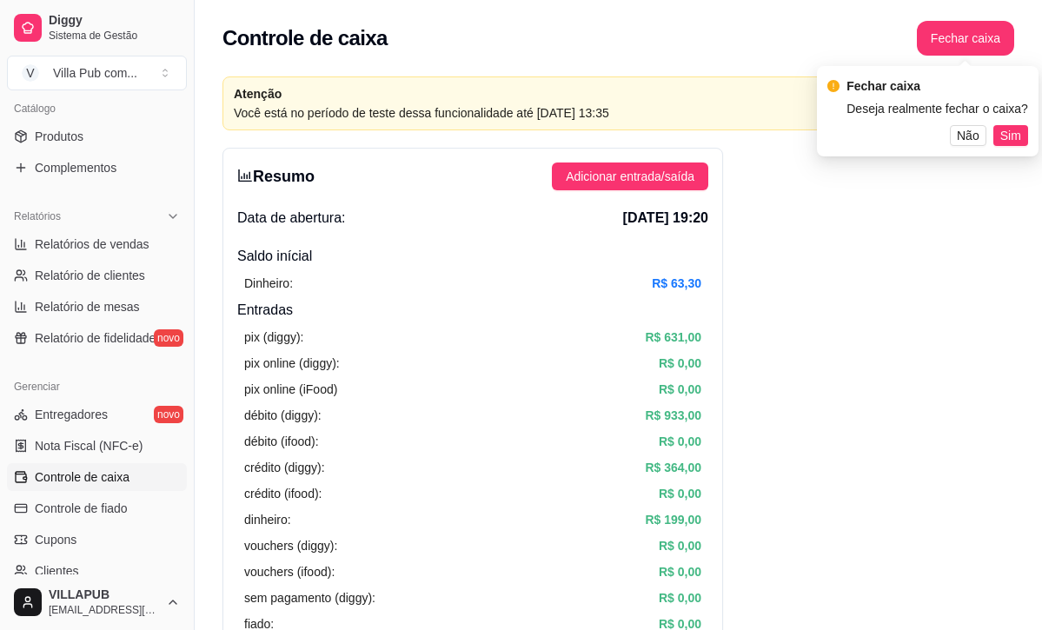
click at [1005, 132] on span "Sim" at bounding box center [1010, 135] width 21 height 19
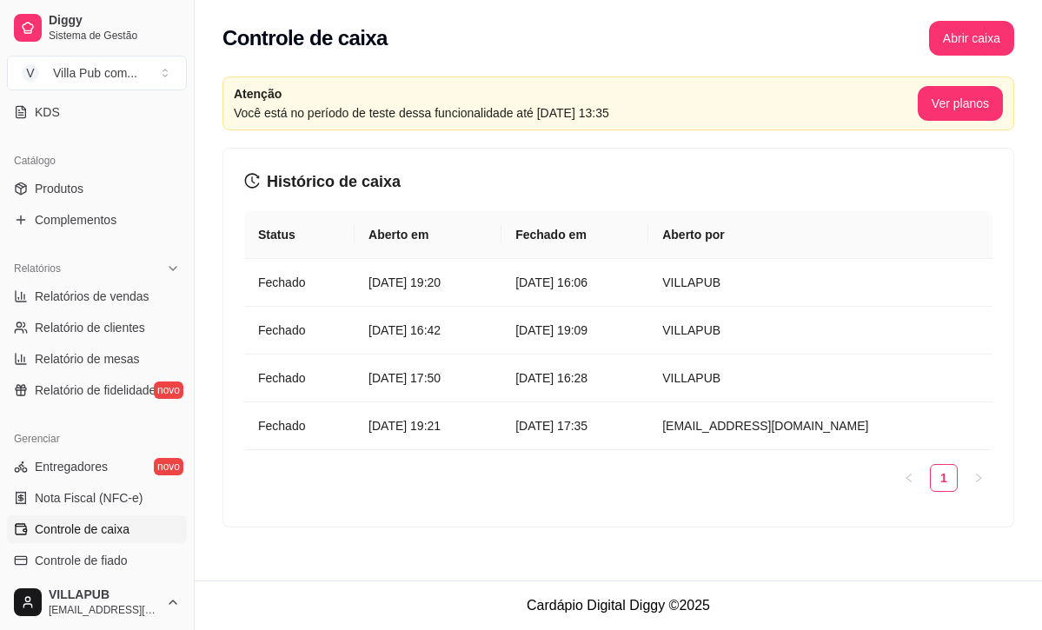
scroll to position [400, 0]
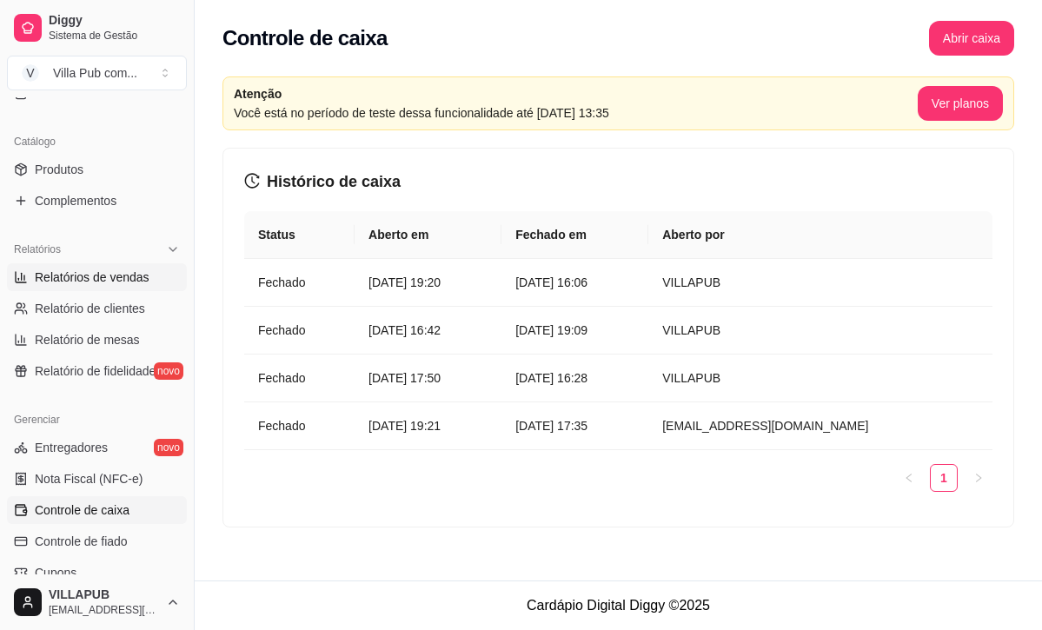
click at [112, 272] on span "Relatórios de vendas" at bounding box center [92, 277] width 115 height 17
select select "ALL"
select select "0"
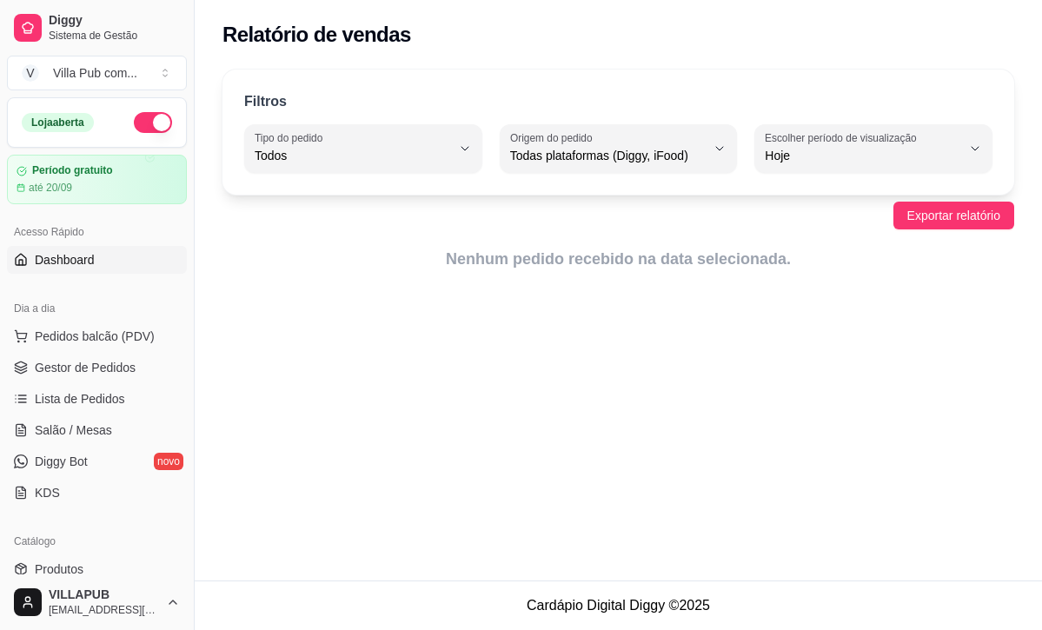
click at [108, 263] on link "Dashboard" at bounding box center [97, 260] width 180 height 28
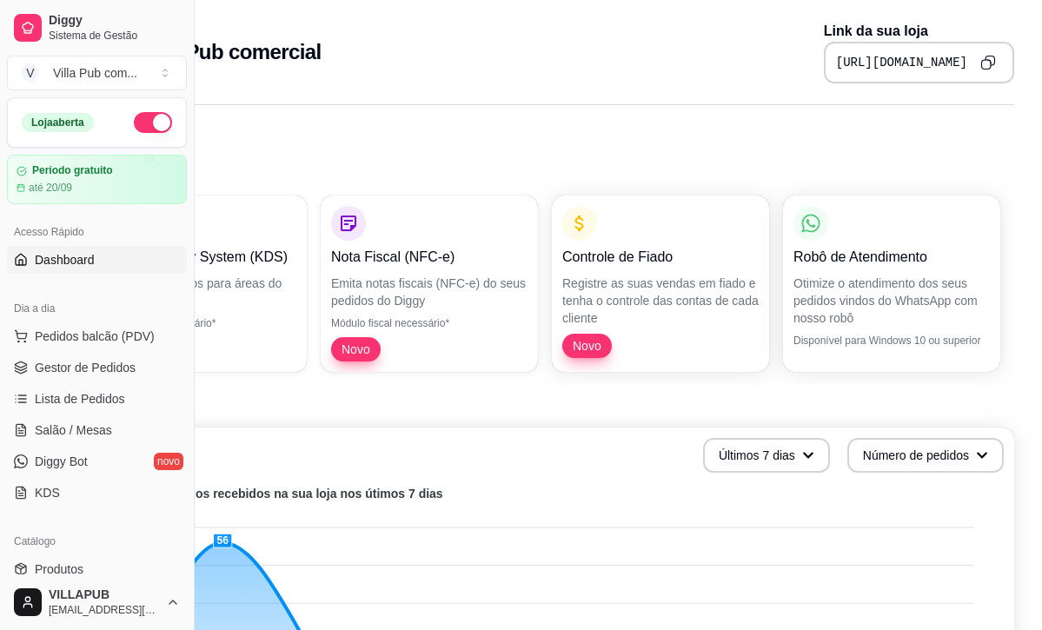
scroll to position [0, 195]
click at [886, 270] on div "Robô de Atendimento Otimize o atendimento dos seus pedidos vindos do WhatsApp c…" at bounding box center [891, 284] width 217 height 176
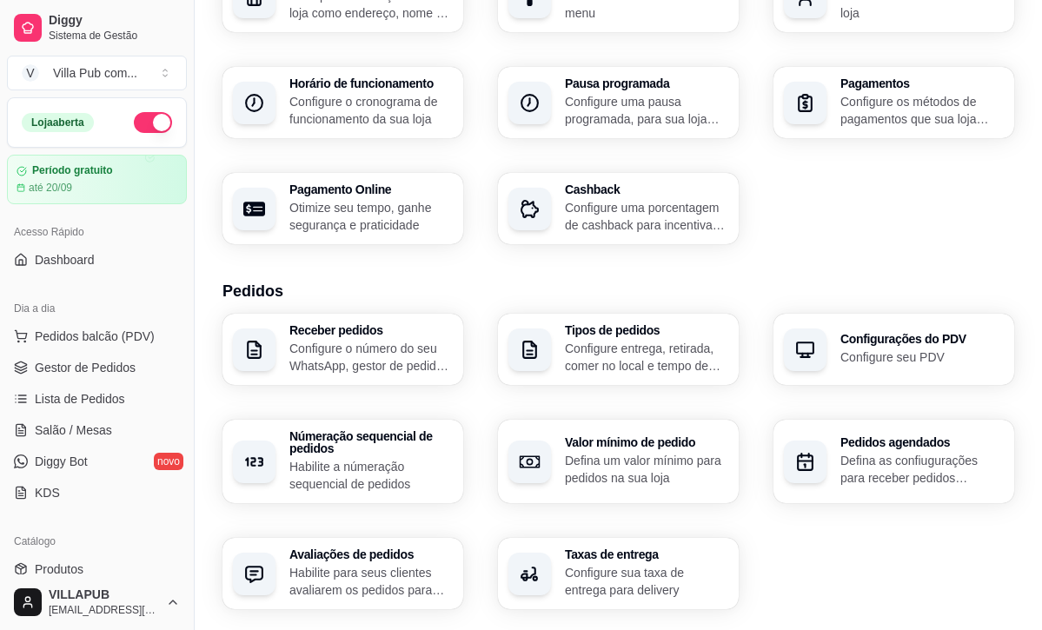
scroll to position [157, 0]
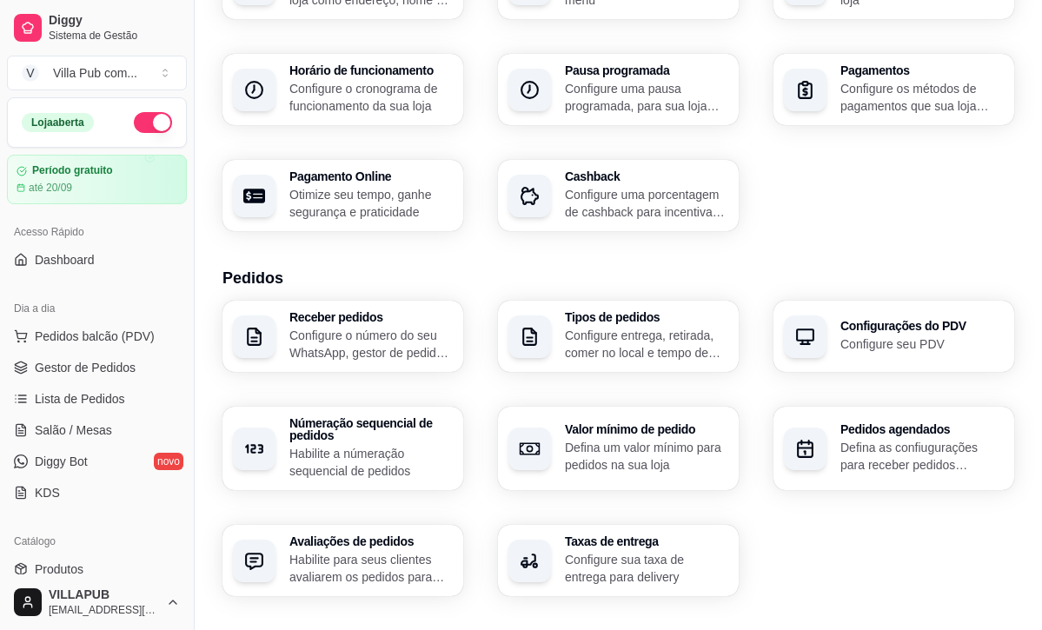
click at [916, 113] on p "Configure os métodos de pagamentos que sua loja aceita" at bounding box center [921, 97] width 163 height 35
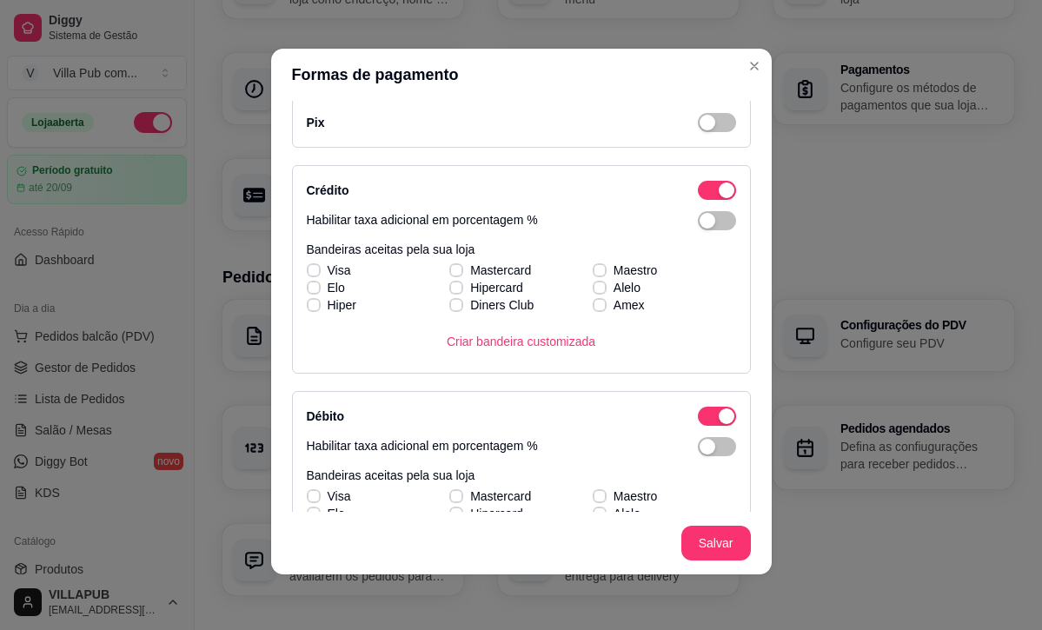
scroll to position [0, 0]
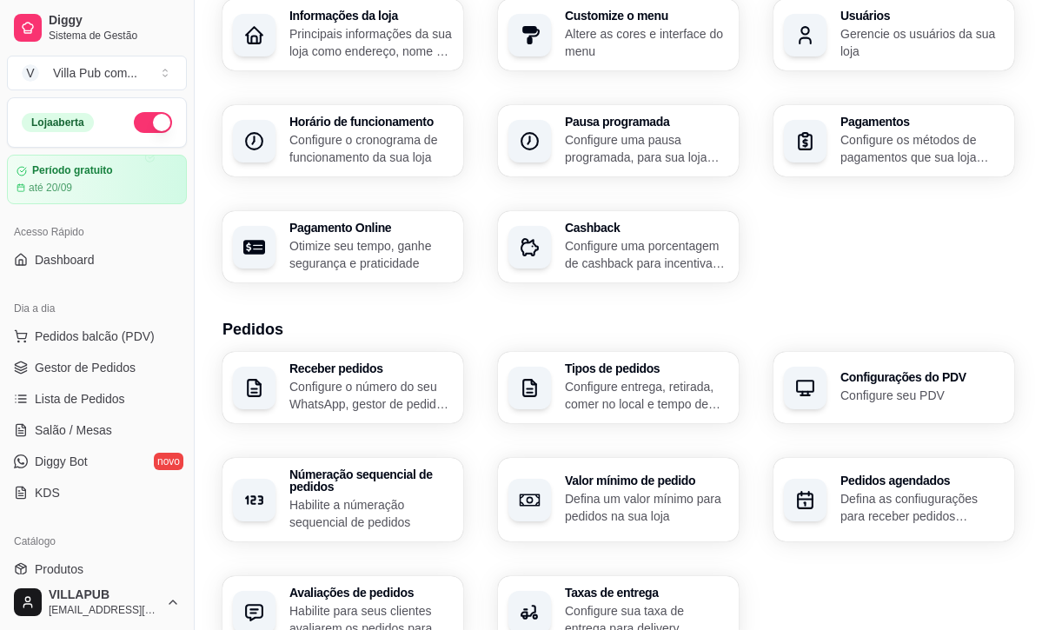
click at [688, 161] on p "Configure uma pausa programada, para sua loja fechar em um período específico" at bounding box center [646, 148] width 163 height 35
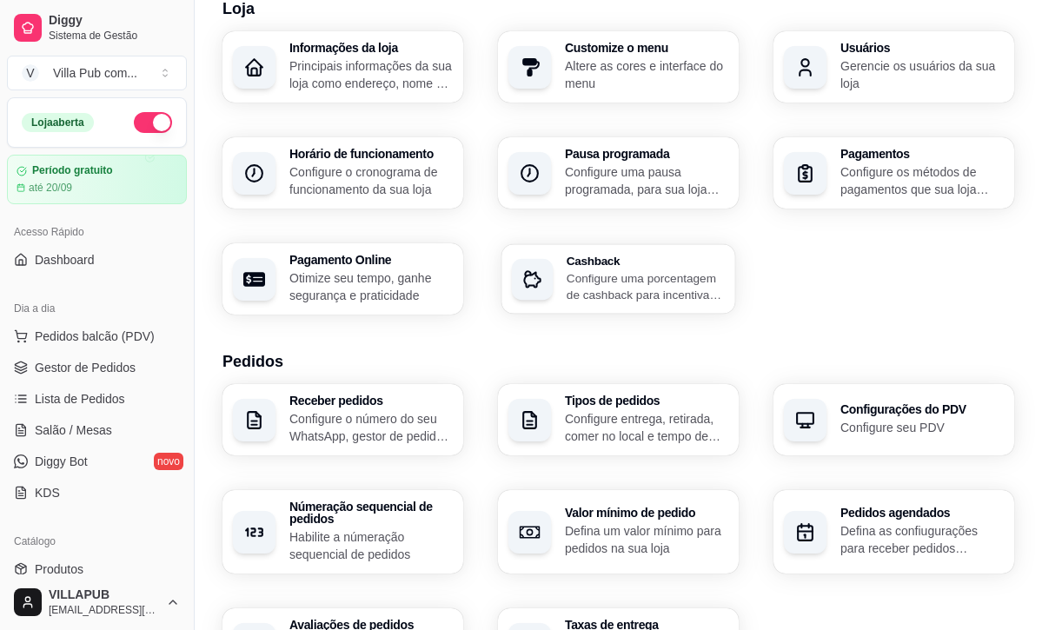
click at [517, 252] on div "Cashback Configure uma porcentagem de cashback para incentivar seus clientes a …" at bounding box center [618, 279] width 234 height 70
click at [830, 417] on div "Configurações do PDV Configure seu PDV" at bounding box center [894, 420] width 234 height 70
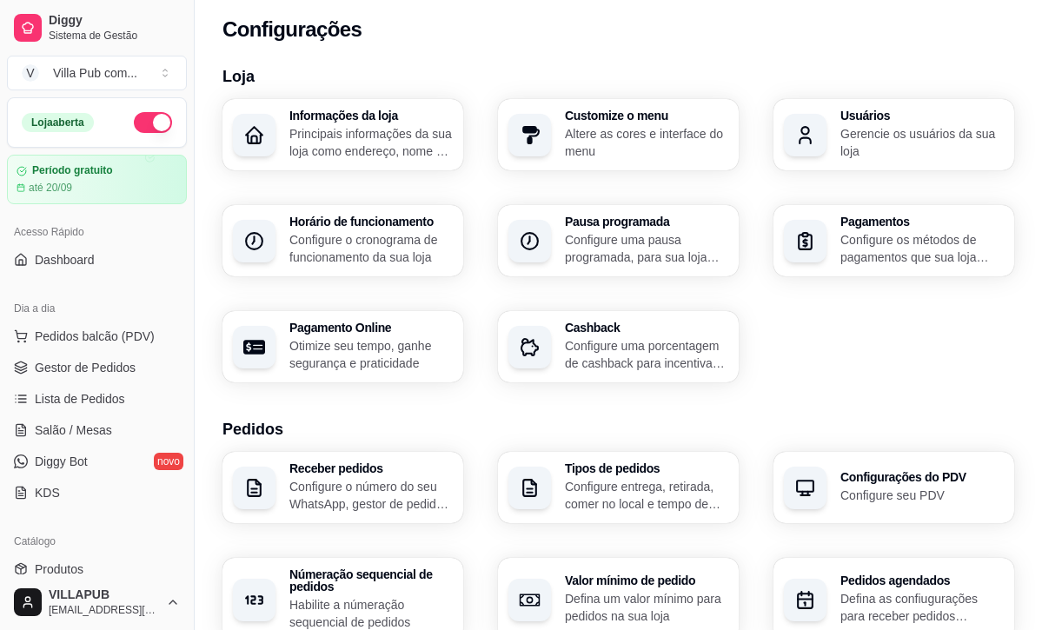
click at [807, 116] on div "button" at bounding box center [805, 135] width 43 height 43
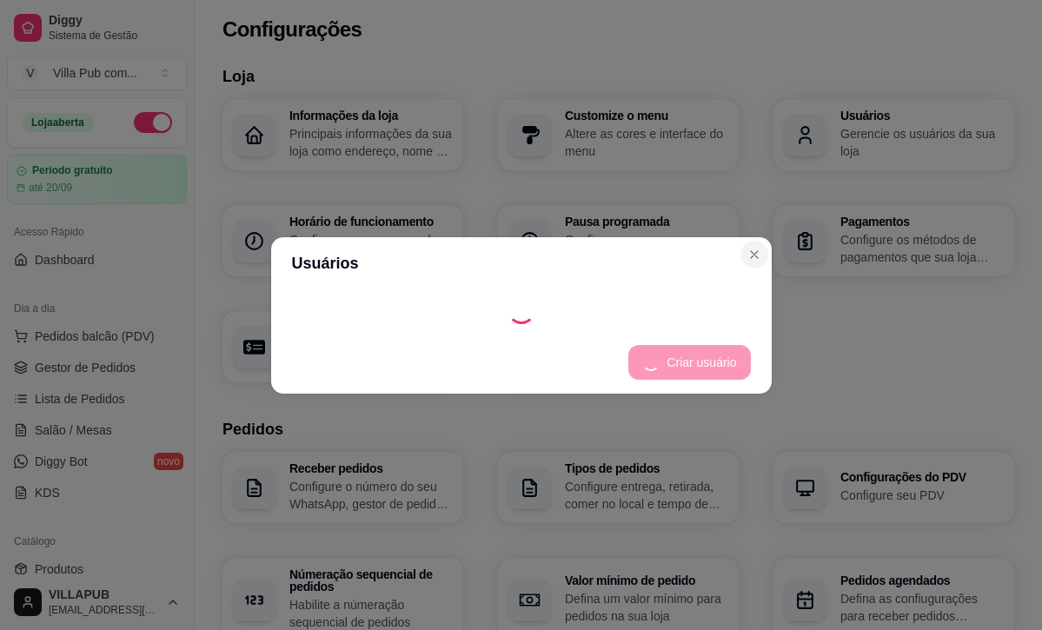
click at [755, 239] on header "Usuários" at bounding box center [521, 263] width 501 height 52
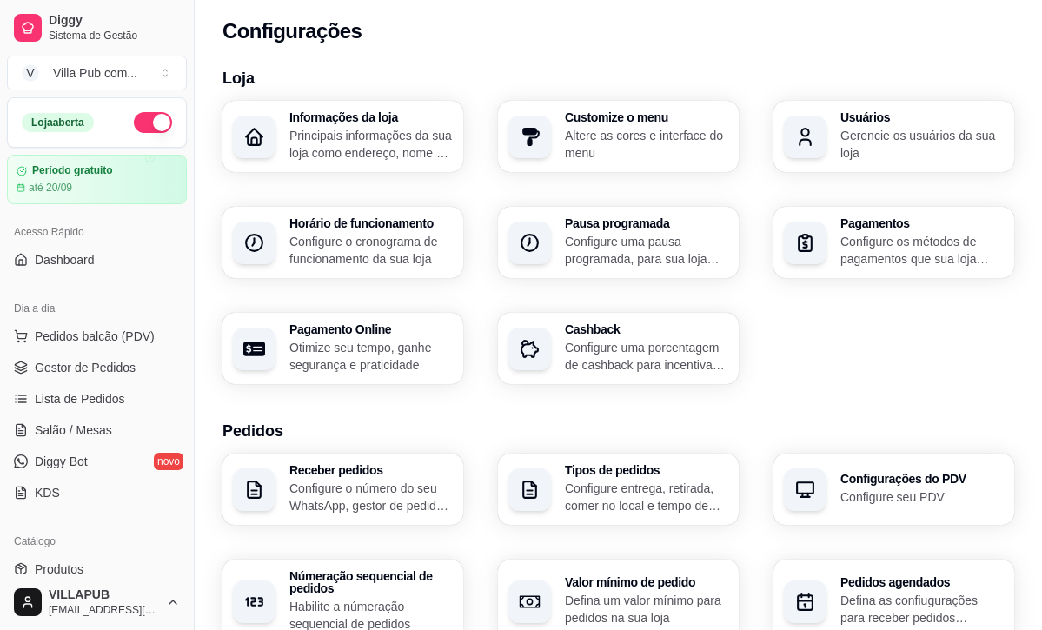
click at [682, 128] on p "Altere as cores e interface do menu" at bounding box center [646, 144] width 163 height 35
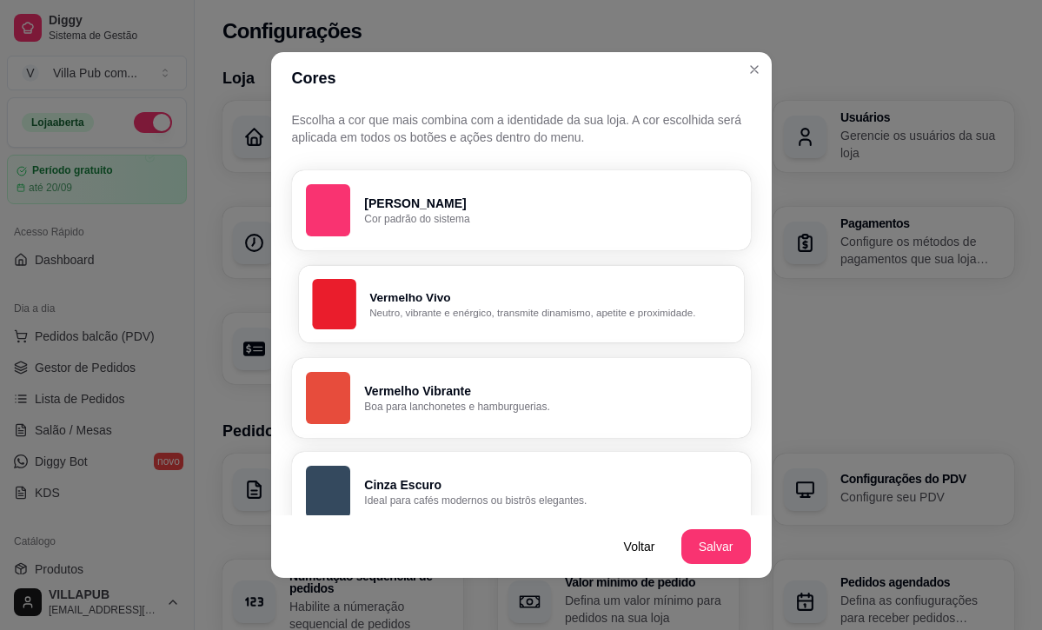
click at [618, 304] on p "Vermelho Vivo" at bounding box center [549, 297] width 361 height 17
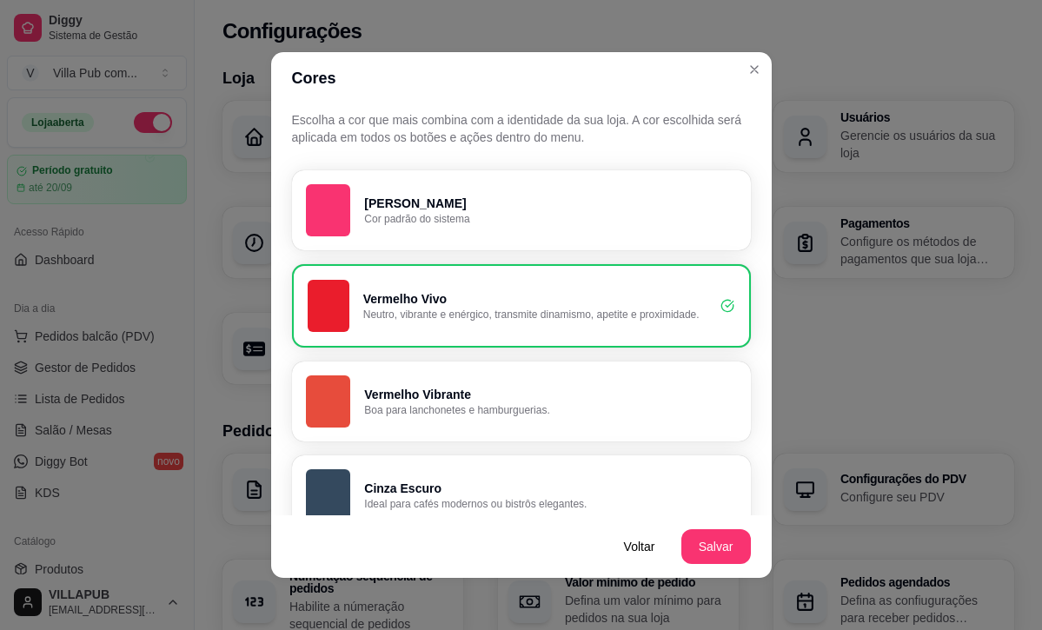
click at [618, 377] on button "Vermelho Vibrante Boa para lanchonetes e hamburguerias." at bounding box center [521, 402] width 459 height 80
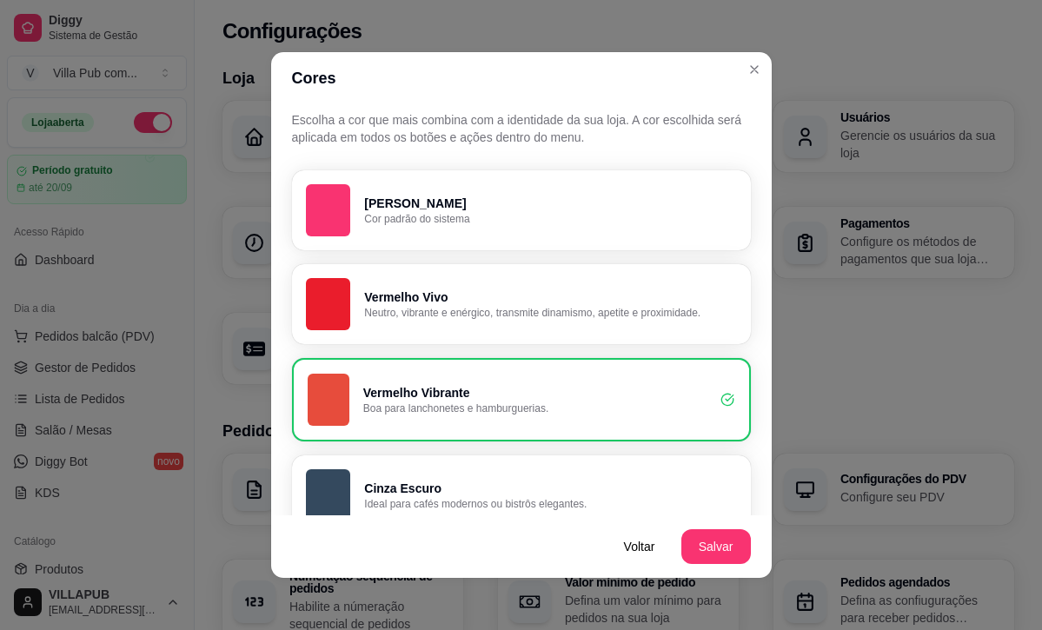
click at [636, 502] on p "Ideal para cafés modernos ou bistrôs elegantes." at bounding box center [550, 504] width 372 height 14
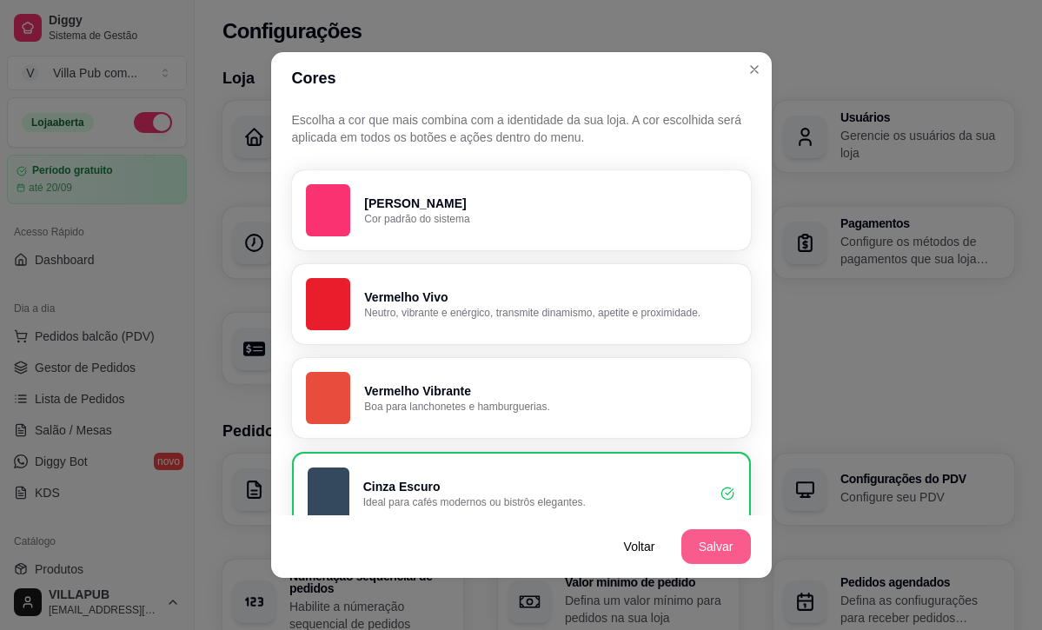
click at [718, 541] on button "Salvar" at bounding box center [716, 546] width 70 height 35
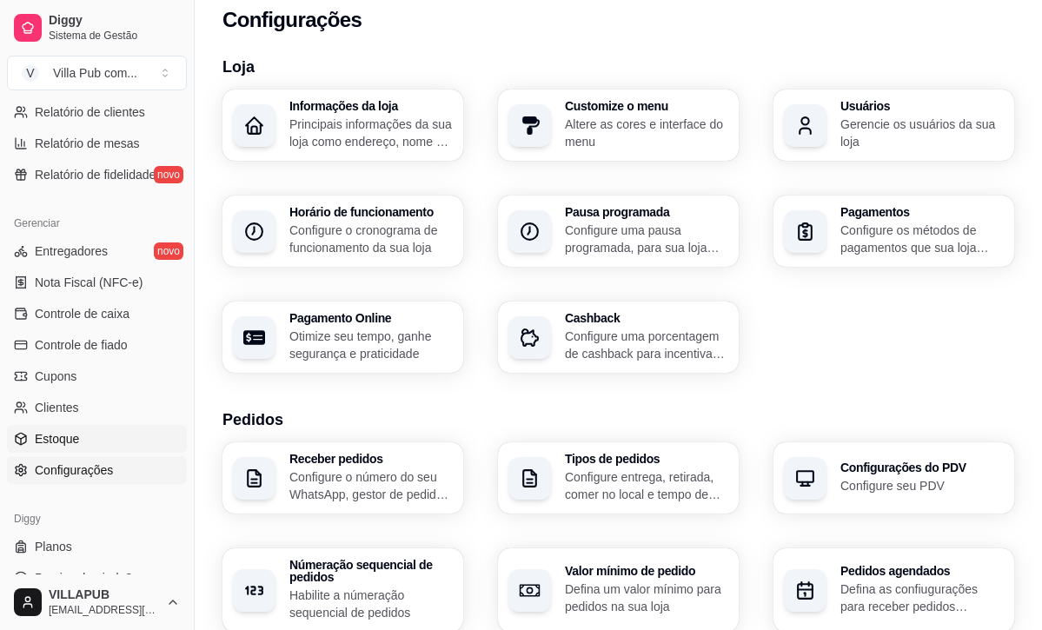
click at [96, 442] on link "Estoque" at bounding box center [97, 439] width 180 height 28
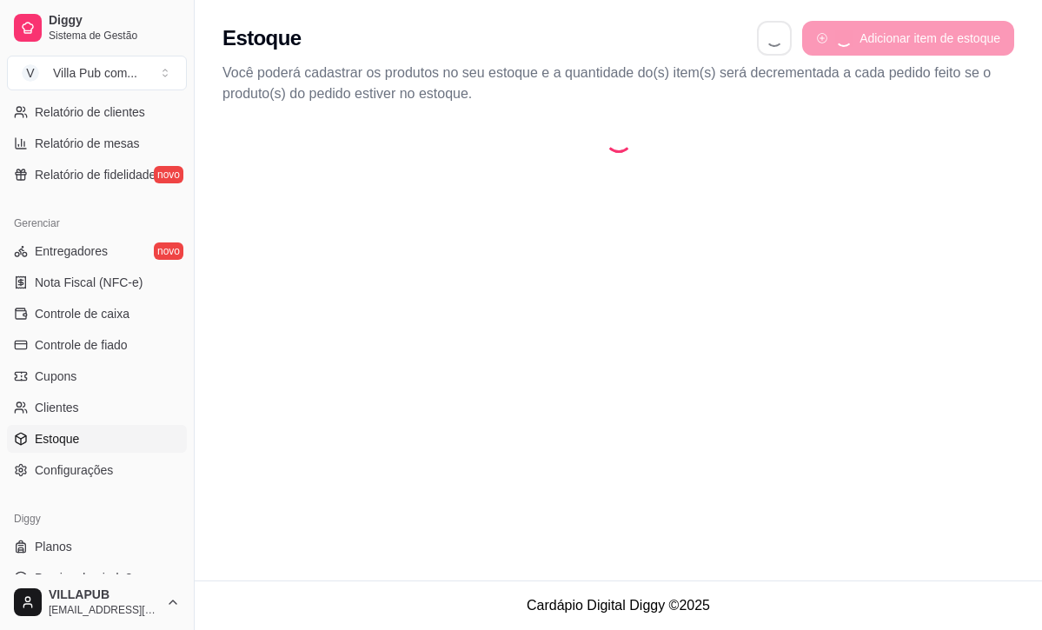
select select "QUANTITY_ORDER"
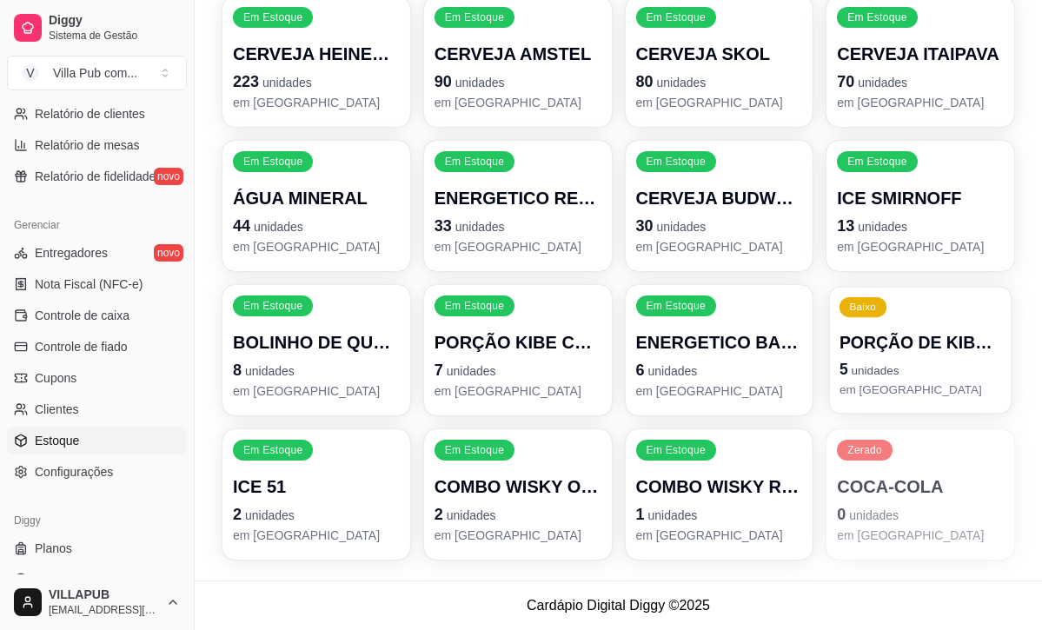
click at [910, 375] on p "5 unidades" at bounding box center [920, 369] width 162 height 23
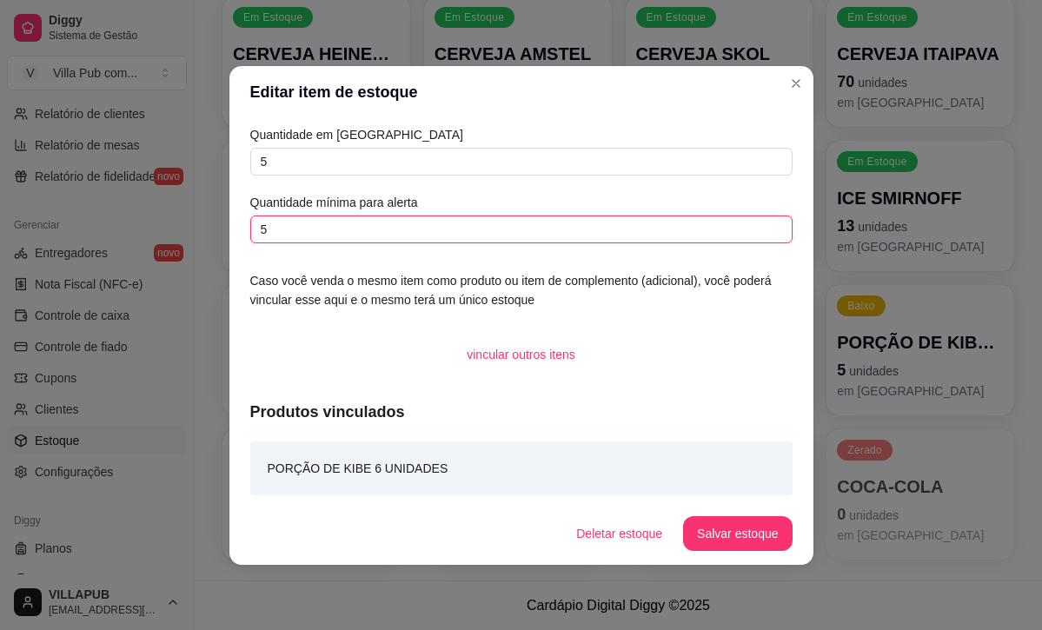
click at [335, 222] on input "5" at bounding box center [521, 230] width 542 height 28
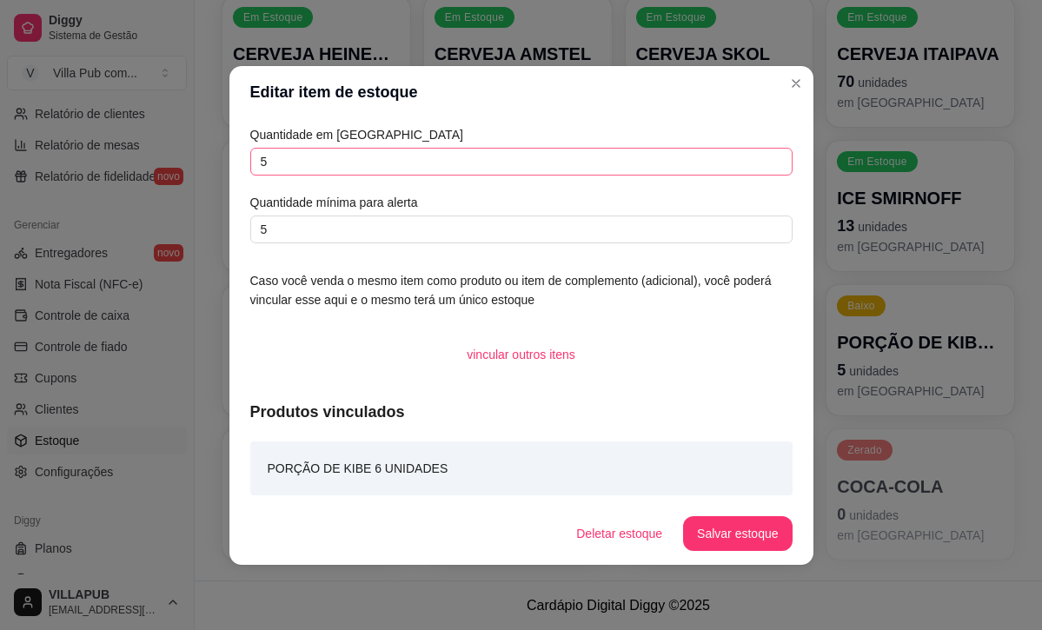
drag, startPoint x: 348, startPoint y: 144, endPoint x: 340, endPoint y: 155, distance: 13.6
click at [348, 144] on div "Quantidade em estoque 5 Quantidade mínima para alerta 5" at bounding box center [521, 184] width 542 height 118
click at [340, 156] on input "5" at bounding box center [521, 162] width 542 height 28
type input "7"
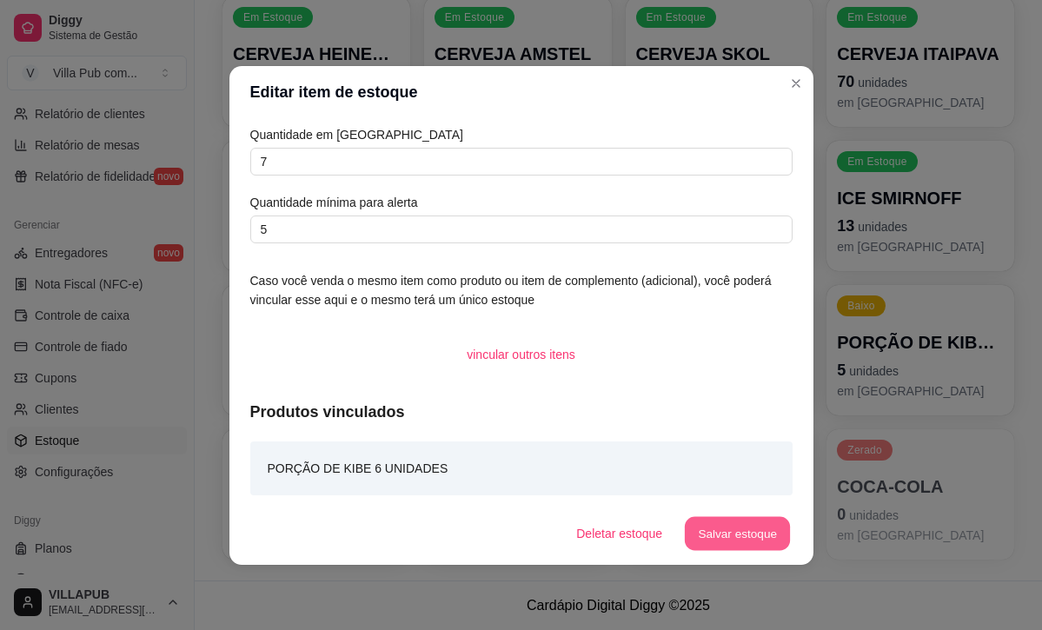
click at [747, 537] on button "Salvar estoque" at bounding box center [738, 533] width 106 height 34
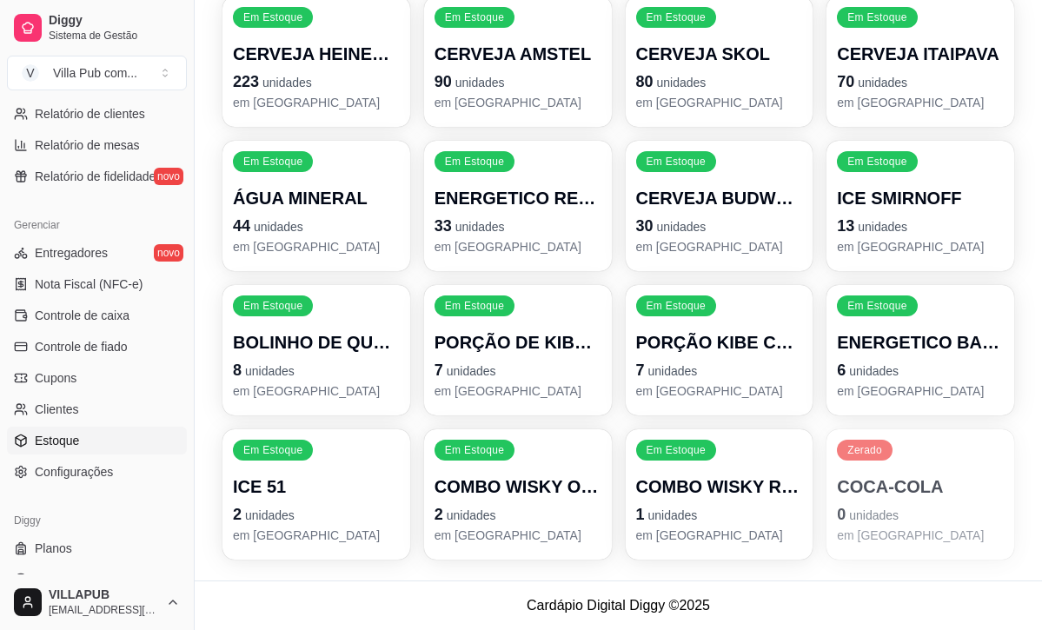
click at [934, 475] on p "COCA-COLA" at bounding box center [920, 486] width 167 height 24
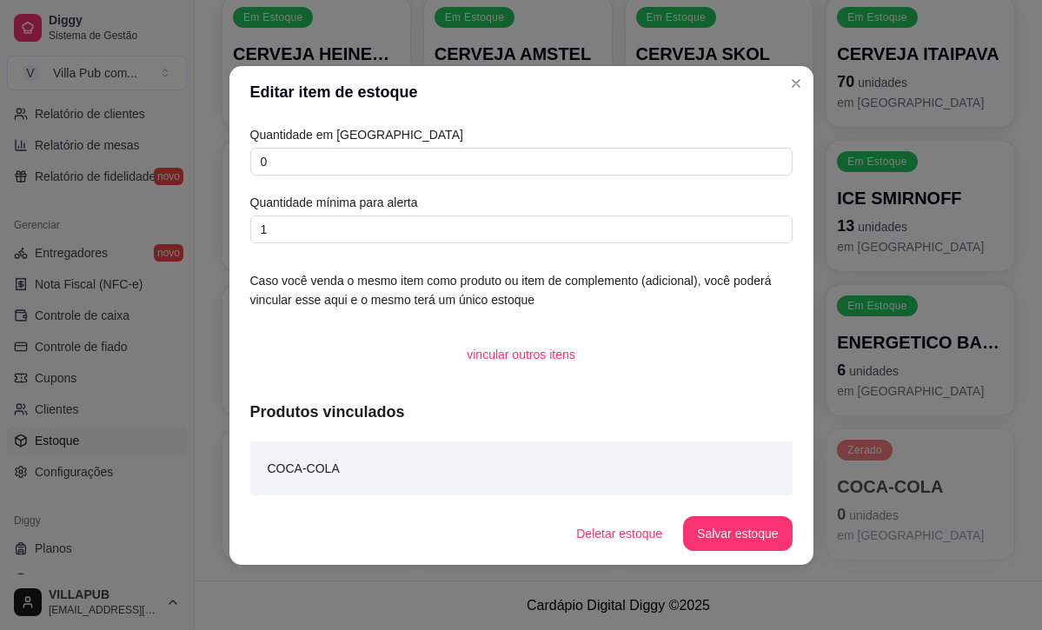
click at [677, 290] on article "Caso você venda o mesmo item como produto ou item de complemento (adicional), v…" at bounding box center [521, 290] width 542 height 38
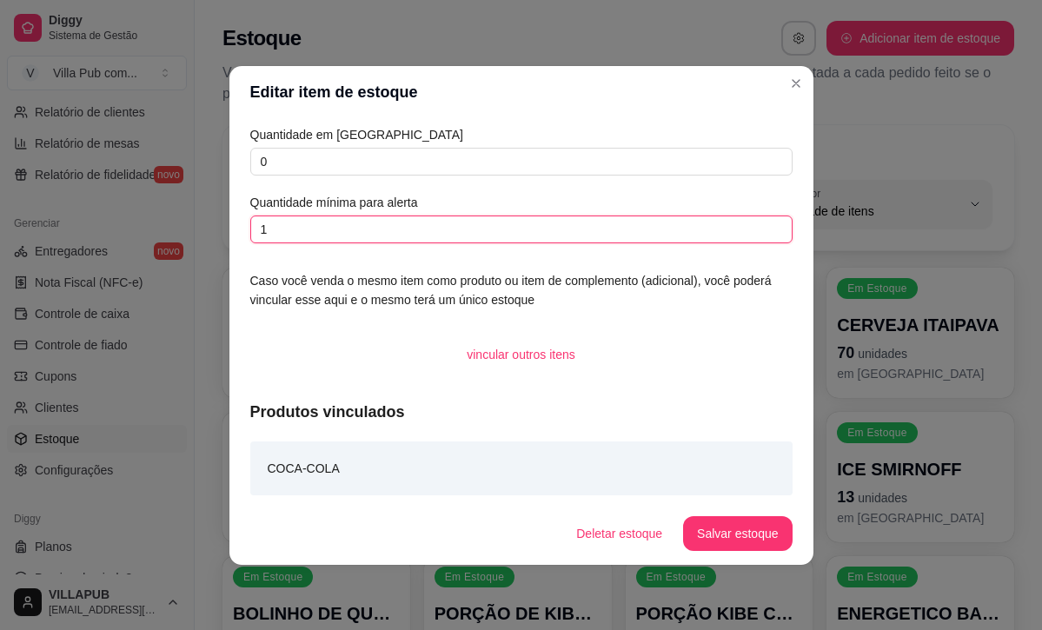
drag, startPoint x: 351, startPoint y: 236, endPoint x: 202, endPoint y: 263, distance: 151.0
click at [202, 263] on div "Editar item de estoque Quantidade em estoque 0 Quantidade mínima para alerta 1 …" at bounding box center [521, 315] width 1042 height 630
drag, startPoint x: 278, startPoint y: 246, endPoint x: 266, endPoint y: 241, distance: 13.2
click at [253, 246] on div "Quantidade em estoque 0 Quantidade mínima para alerta 1 Caso você venda o mesmo…" at bounding box center [521, 310] width 584 height 384
drag, startPoint x: 275, startPoint y: 236, endPoint x: 241, endPoint y: 235, distance: 33.9
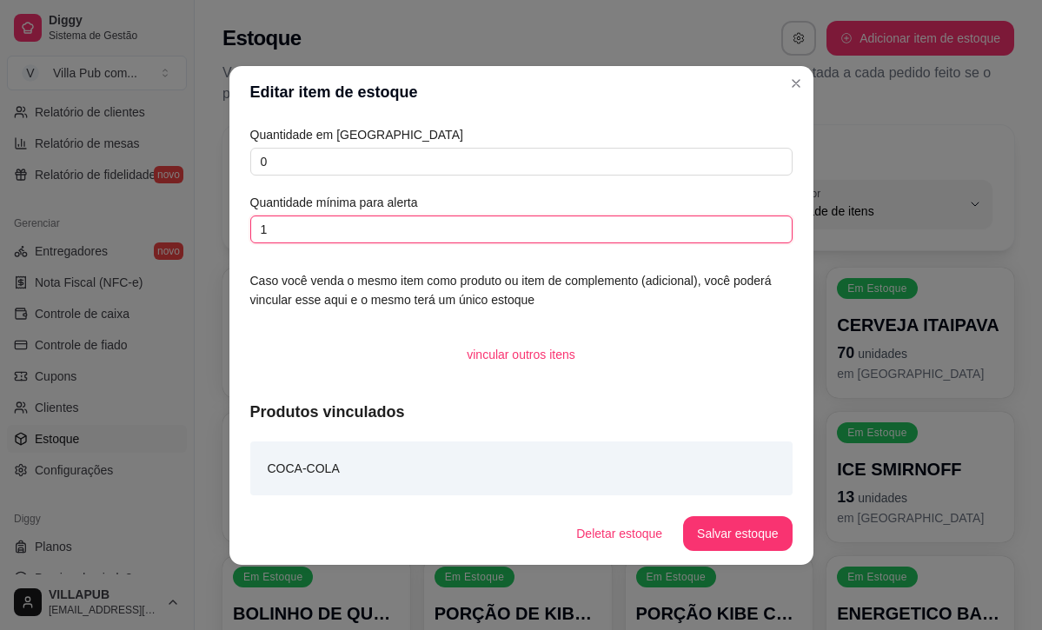
click at [241, 235] on div "Quantidade em estoque 0 Quantidade mínima para alerta 1 Caso você venda o mesmo…" at bounding box center [521, 310] width 584 height 384
drag, startPoint x: 419, startPoint y: 216, endPoint x: 422, endPoint y: 191, distance: 25.4
click at [419, 216] on input "text" at bounding box center [521, 230] width 542 height 28
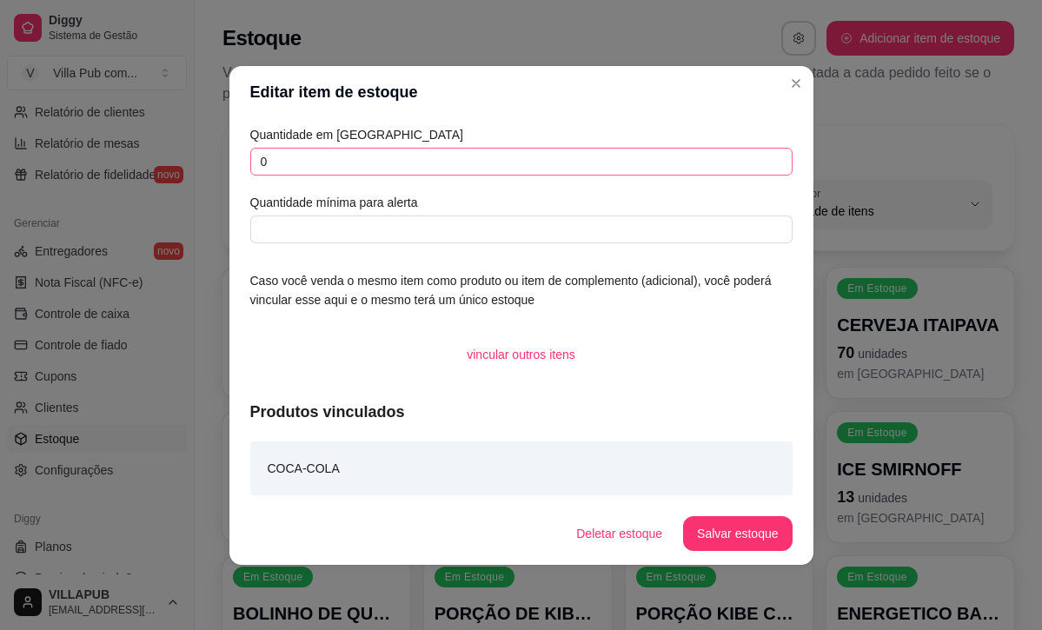
click at [426, 147] on div "Quantidade em estoque 0 Quantidade mínima para alerta" at bounding box center [521, 184] width 542 height 118
click at [426, 150] on input "0" at bounding box center [521, 162] width 542 height 28
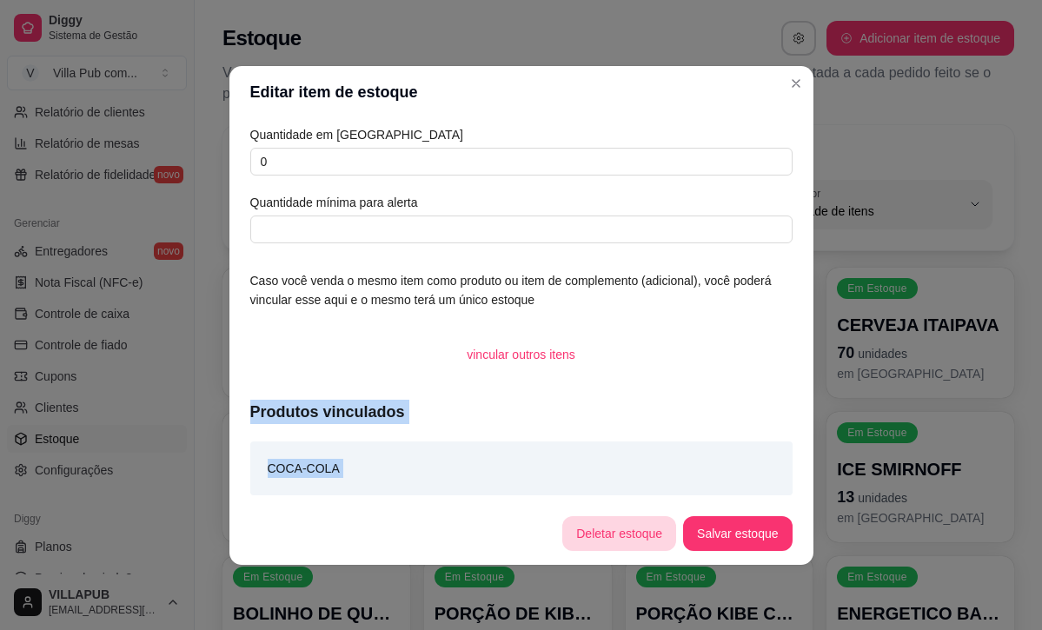
drag, startPoint x: 349, startPoint y: 329, endPoint x: 647, endPoint y: 541, distance: 365.8
click at [647, 541] on section "Editar item de estoque Quantidade em estoque 0 Quantidade mínima para alerta Ca…" at bounding box center [521, 315] width 584 height 499
click at [656, 539] on button "Deletar estoque" at bounding box center [619, 533] width 110 height 34
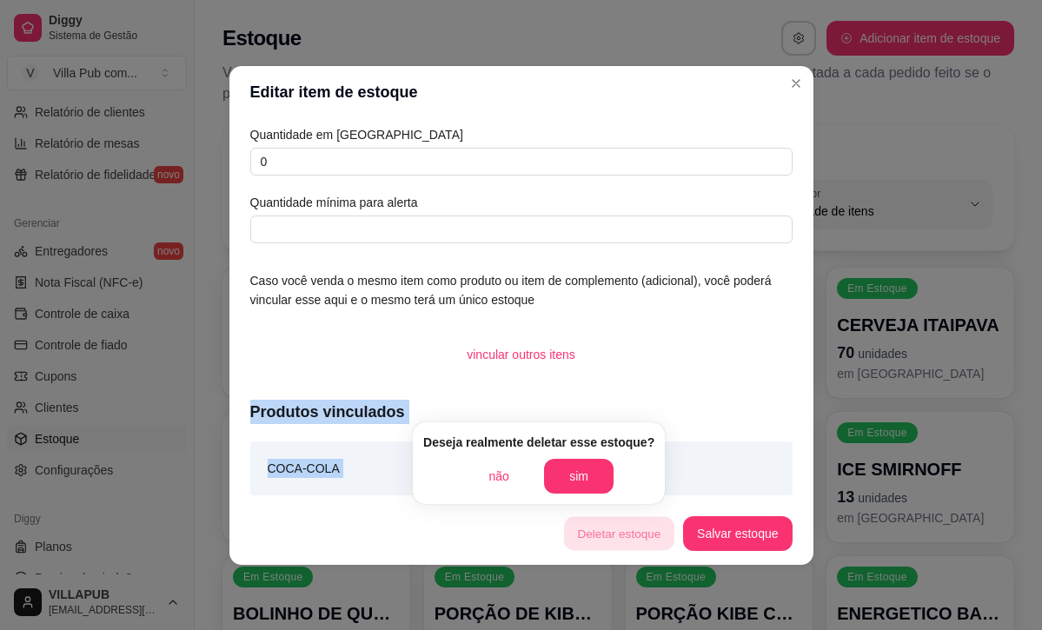
click at [656, 539] on button "Deletar estoque" at bounding box center [619, 533] width 110 height 34
